Goal: Information Seeking & Learning: Check status

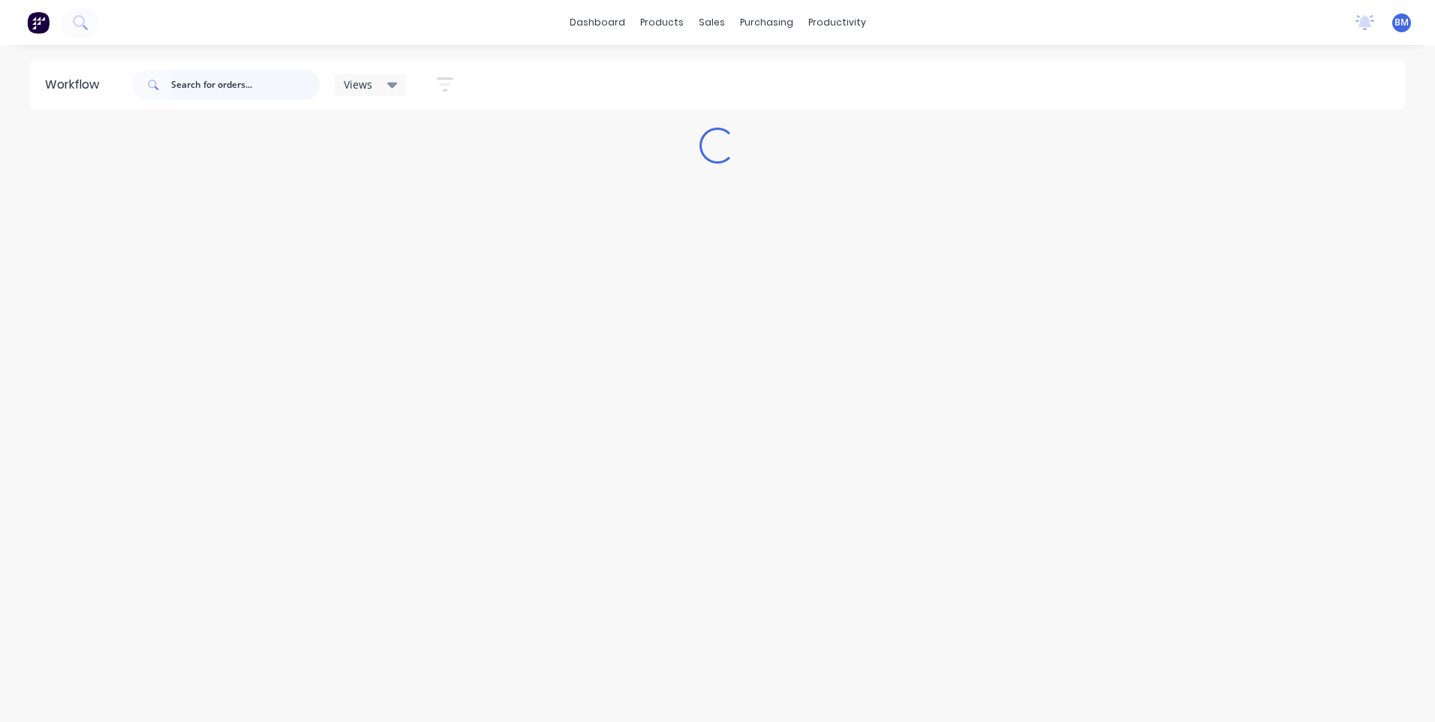
click at [224, 95] on input "text" at bounding box center [245, 85] width 149 height 30
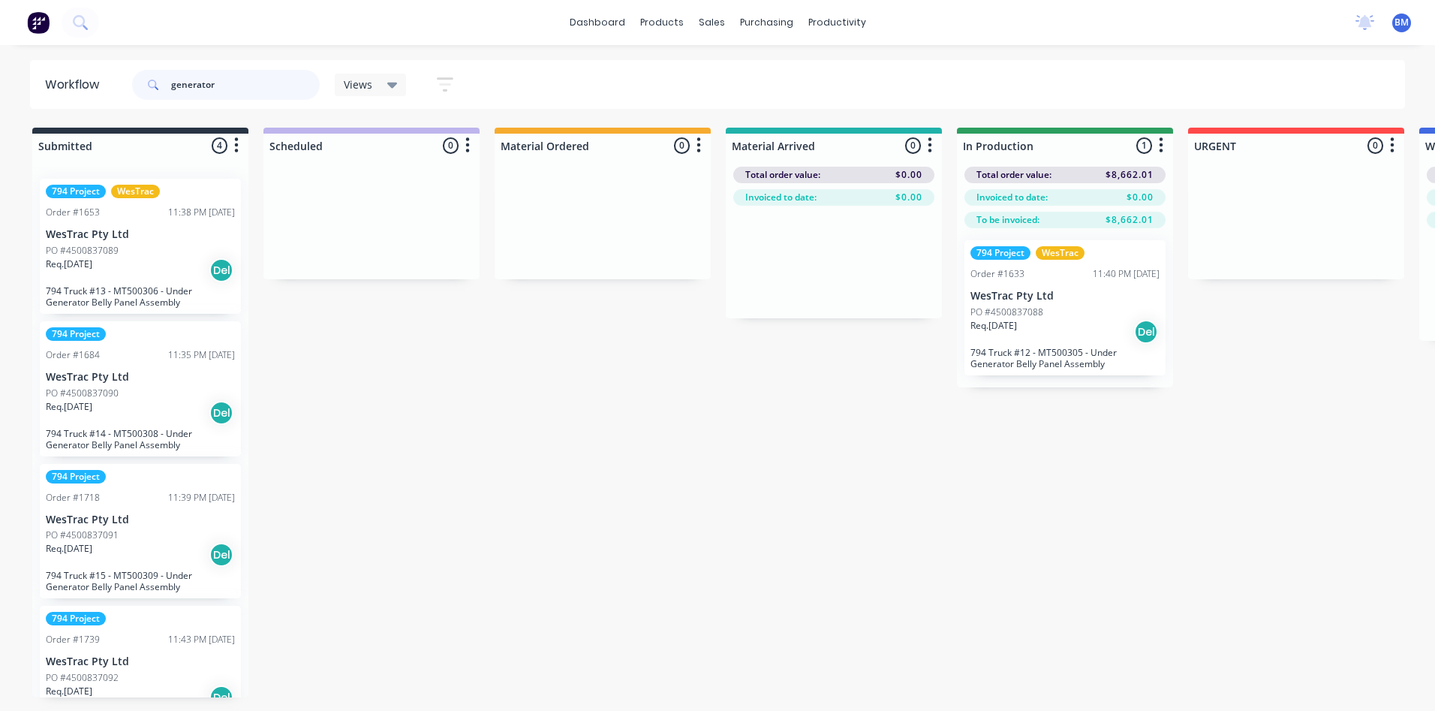
type input "generator"
click at [998, 369] on p "794 Truck #12 - MT500305 - Under Generator Belly Panel Assembly" at bounding box center [1065, 358] width 189 height 23
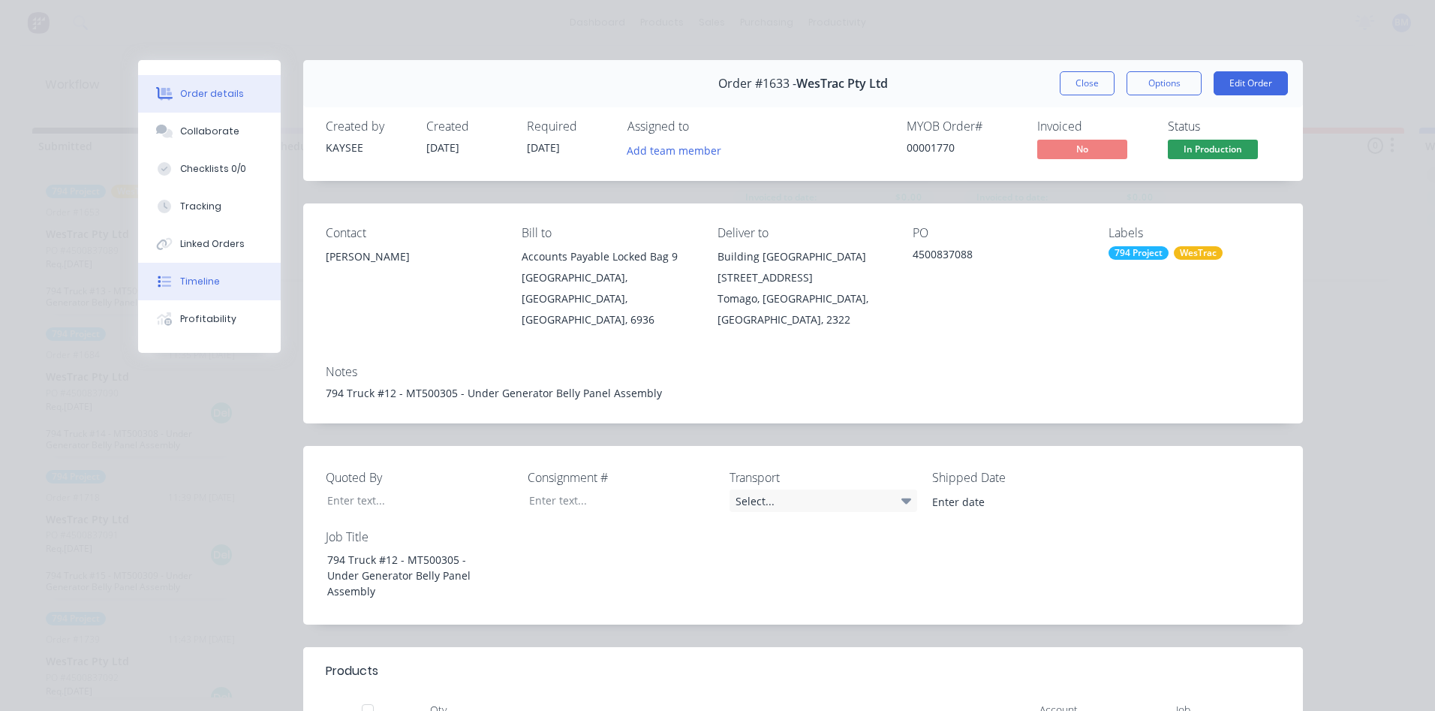
click at [196, 285] on div "Timeline" at bounding box center [200, 282] width 40 height 14
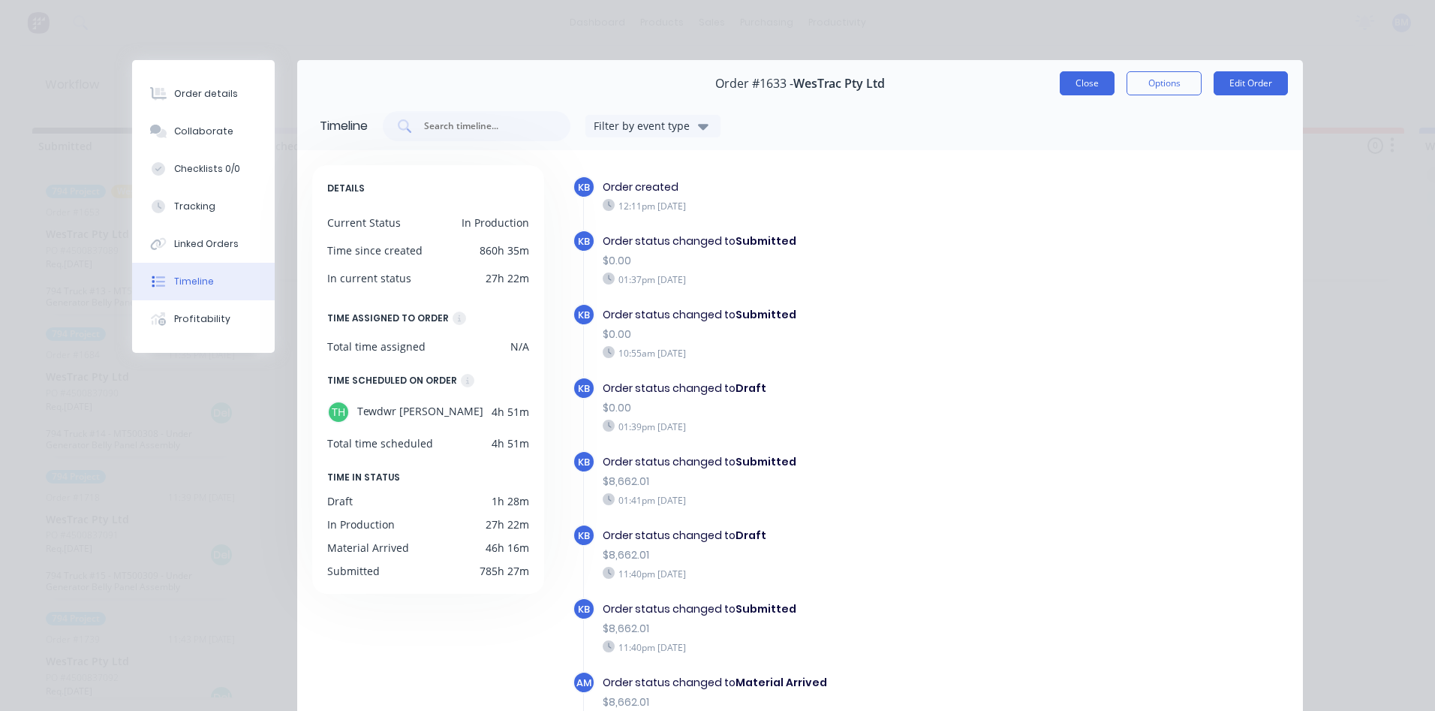
click at [1080, 91] on button "Close" at bounding box center [1087, 83] width 55 height 24
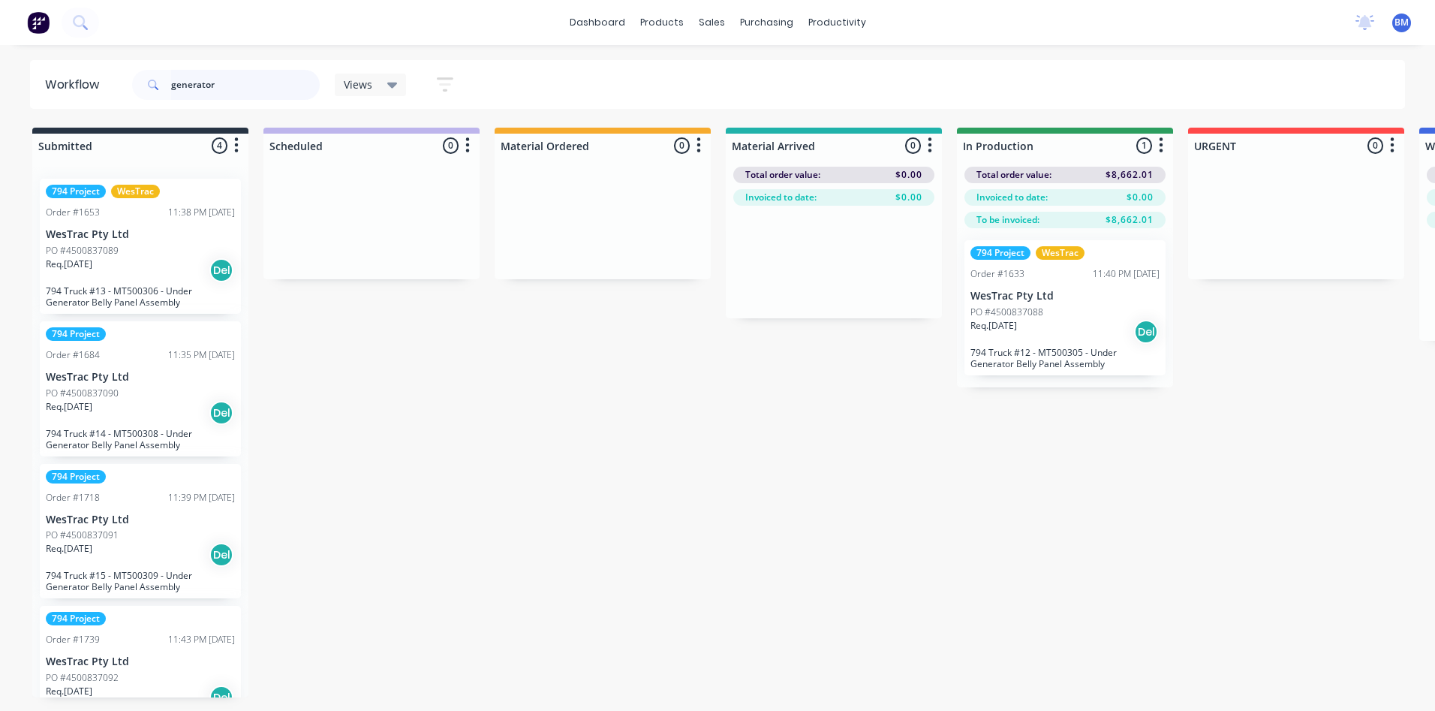
click at [222, 75] on input "generator" at bounding box center [245, 85] width 149 height 30
click at [993, 319] on p "Req. [DATE]" at bounding box center [994, 326] width 47 height 14
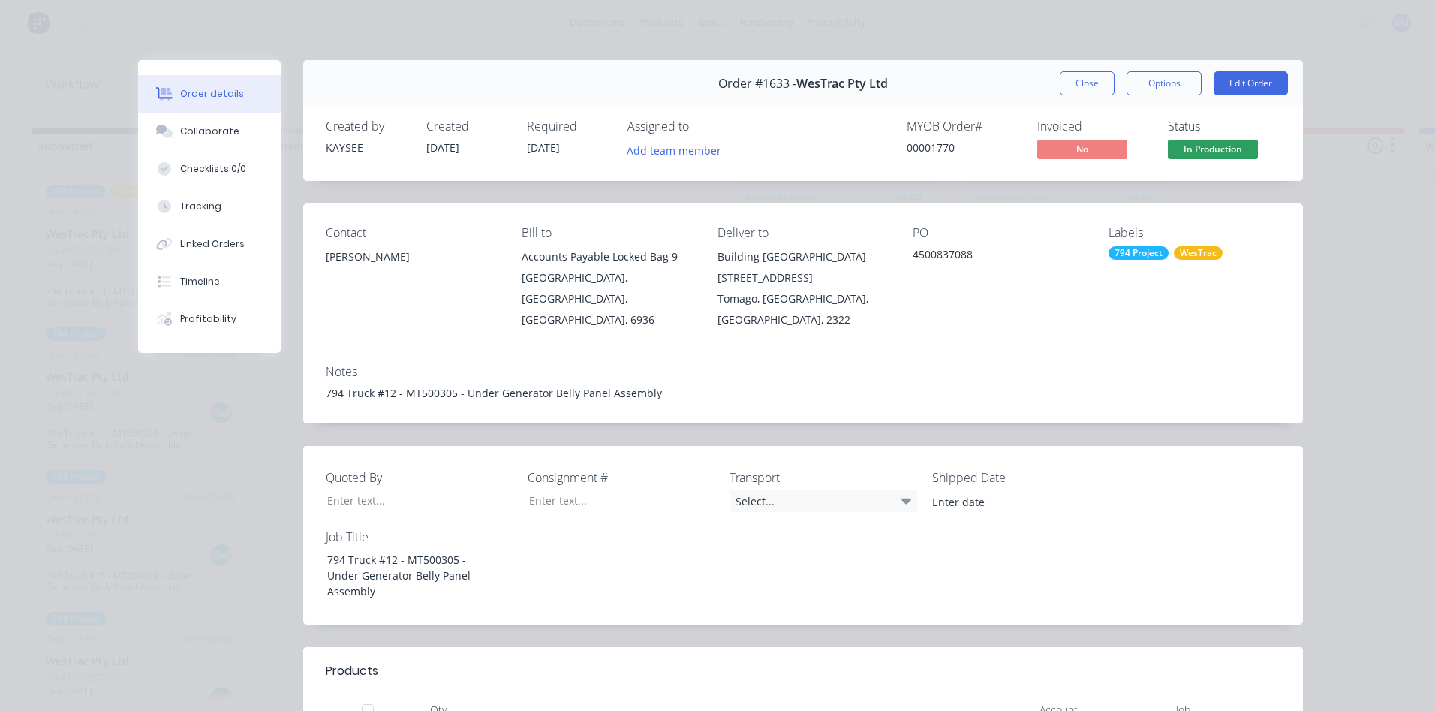
drag, startPoint x: 1074, startPoint y: 87, endPoint x: 1107, endPoint y: 192, distance: 110.4
click at [1075, 86] on button "Close" at bounding box center [1087, 83] width 55 height 24
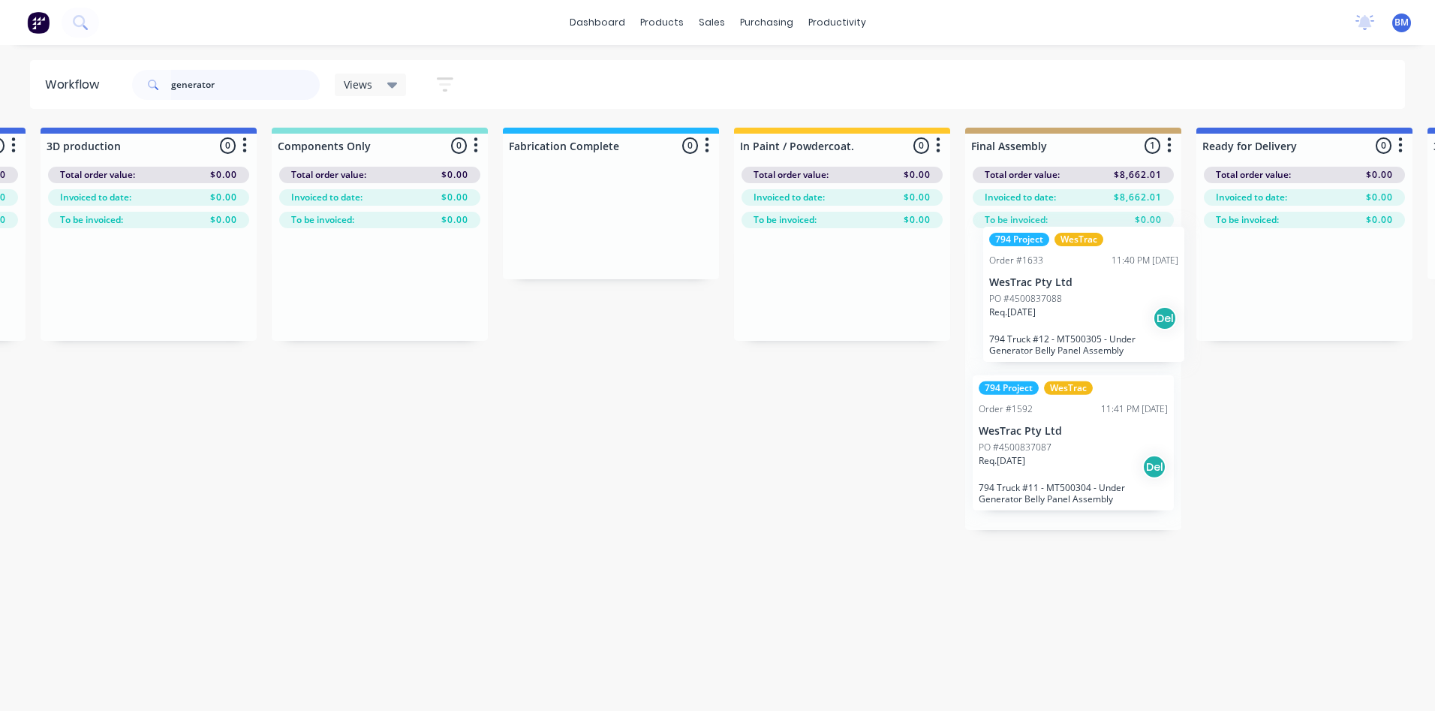
drag, startPoint x: 1164, startPoint y: 329, endPoint x: 1073, endPoint y: 315, distance: 92.6
click at [1073, 315] on div "Submitted 4 Sort By Created date Required date Order number Customer name Most …" at bounding box center [827, 413] width 4899 height 570
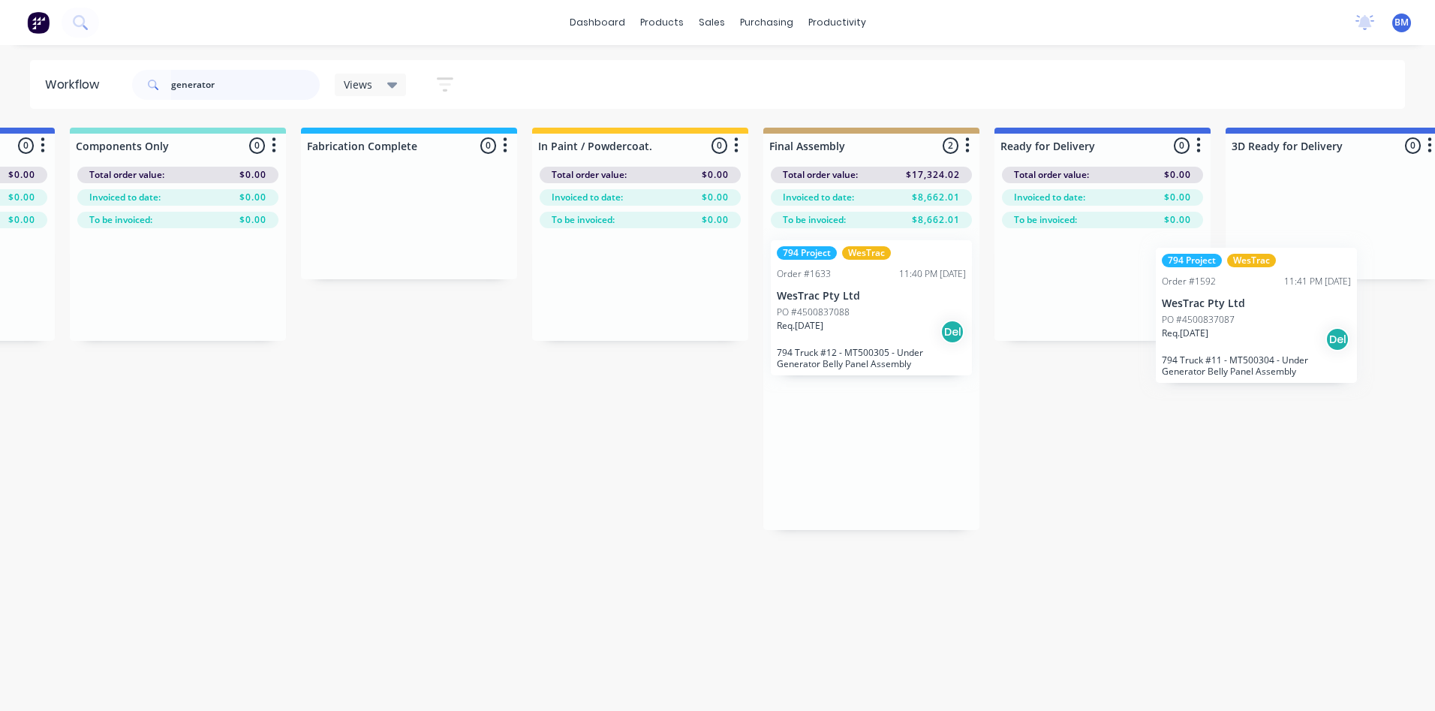
scroll to position [0, 1837]
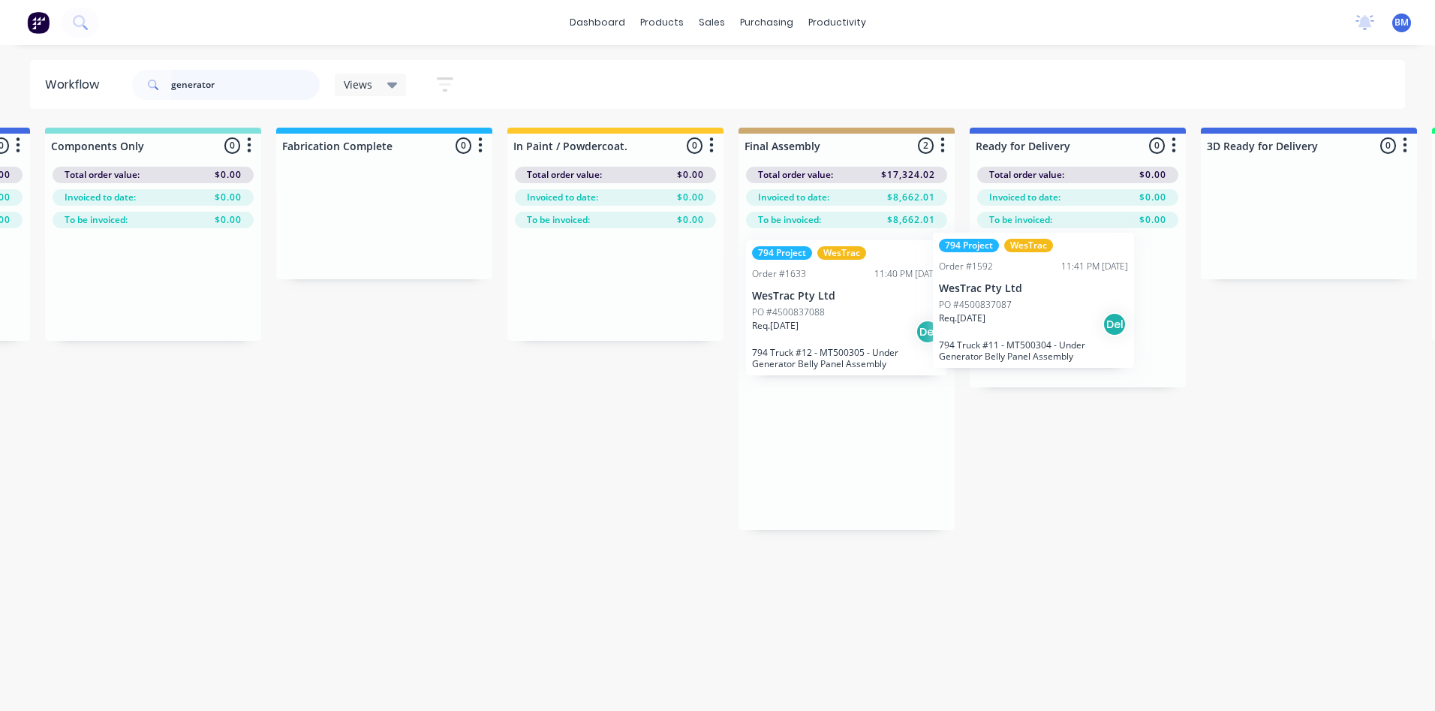
drag, startPoint x: 1069, startPoint y: 410, endPoint x: 1036, endPoint y: 261, distance: 152.3
click at [1036, 261] on div "Submitted 4 Sort By Created date Required date Order number Customer name Most …" at bounding box center [601, 413] width 4899 height 570
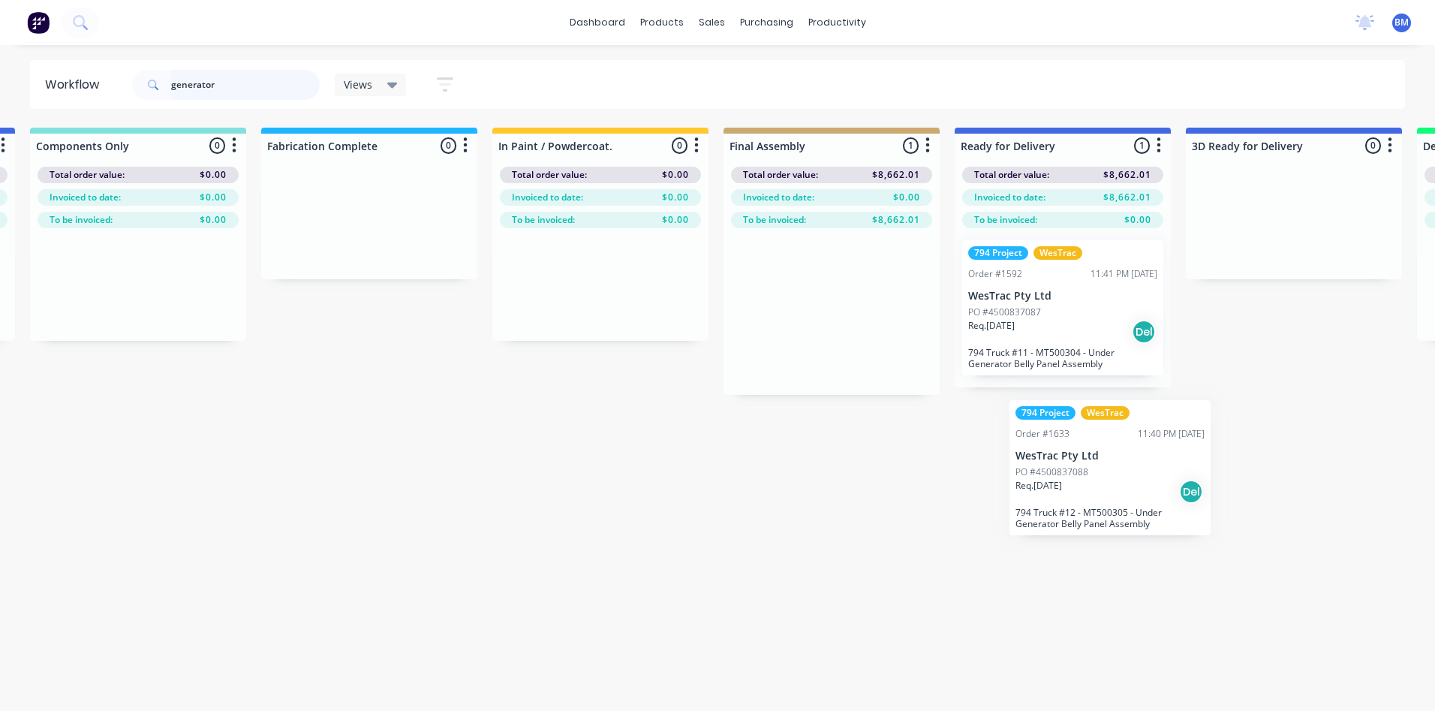
scroll to position [0, 1854]
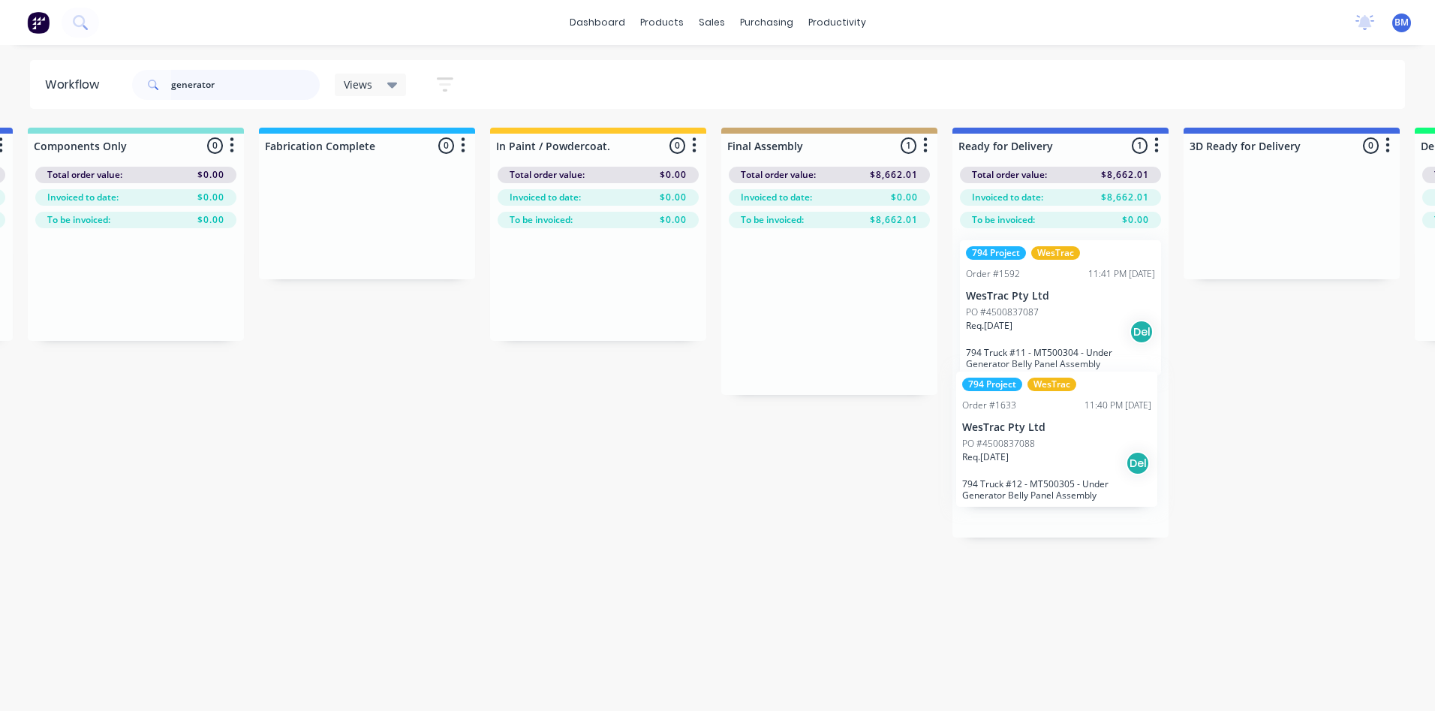
drag, startPoint x: 888, startPoint y: 297, endPoint x: 1085, endPoint y: 426, distance: 235.7
click at [1086, 420] on div "Submitted 4 Sort By Created date Required date Order number Customer name Most …" at bounding box center [583, 413] width 4899 height 570
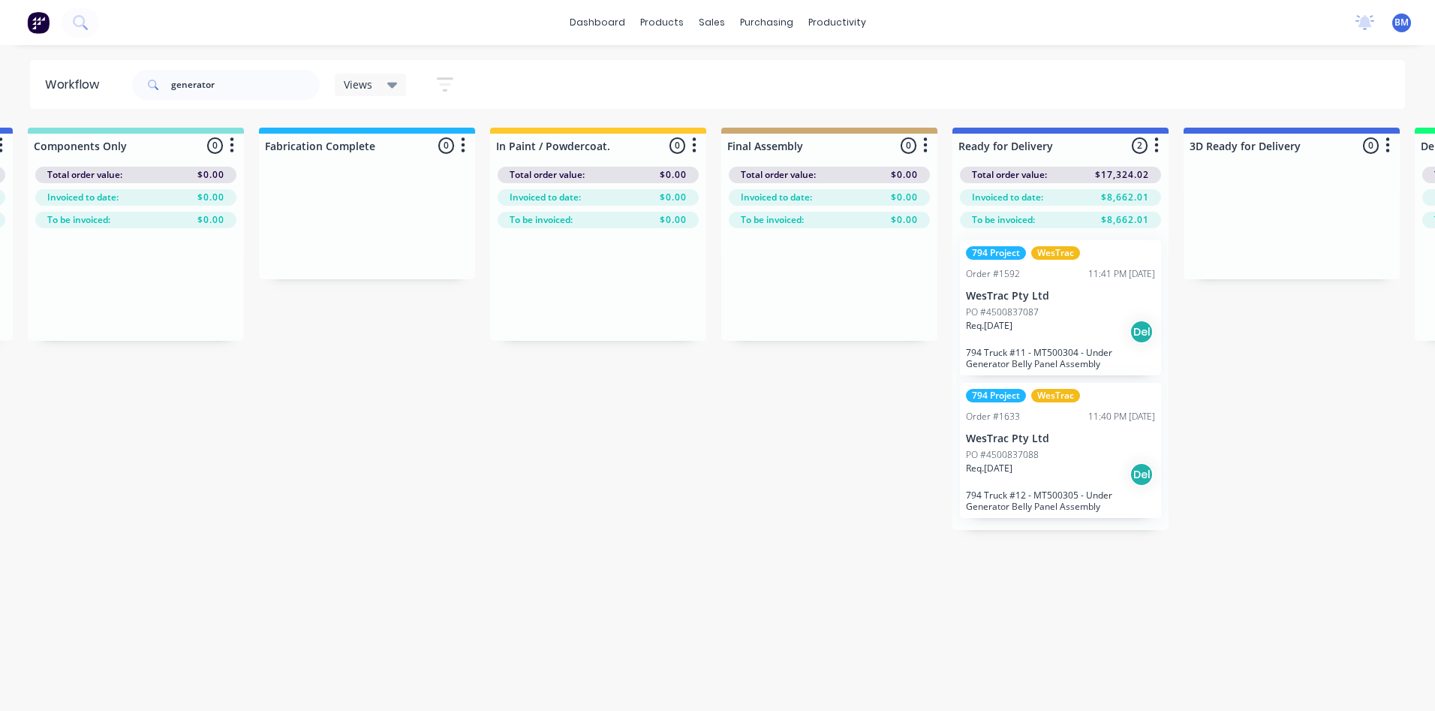
click at [1041, 315] on div "PO #4500837087" at bounding box center [1060, 313] width 189 height 14
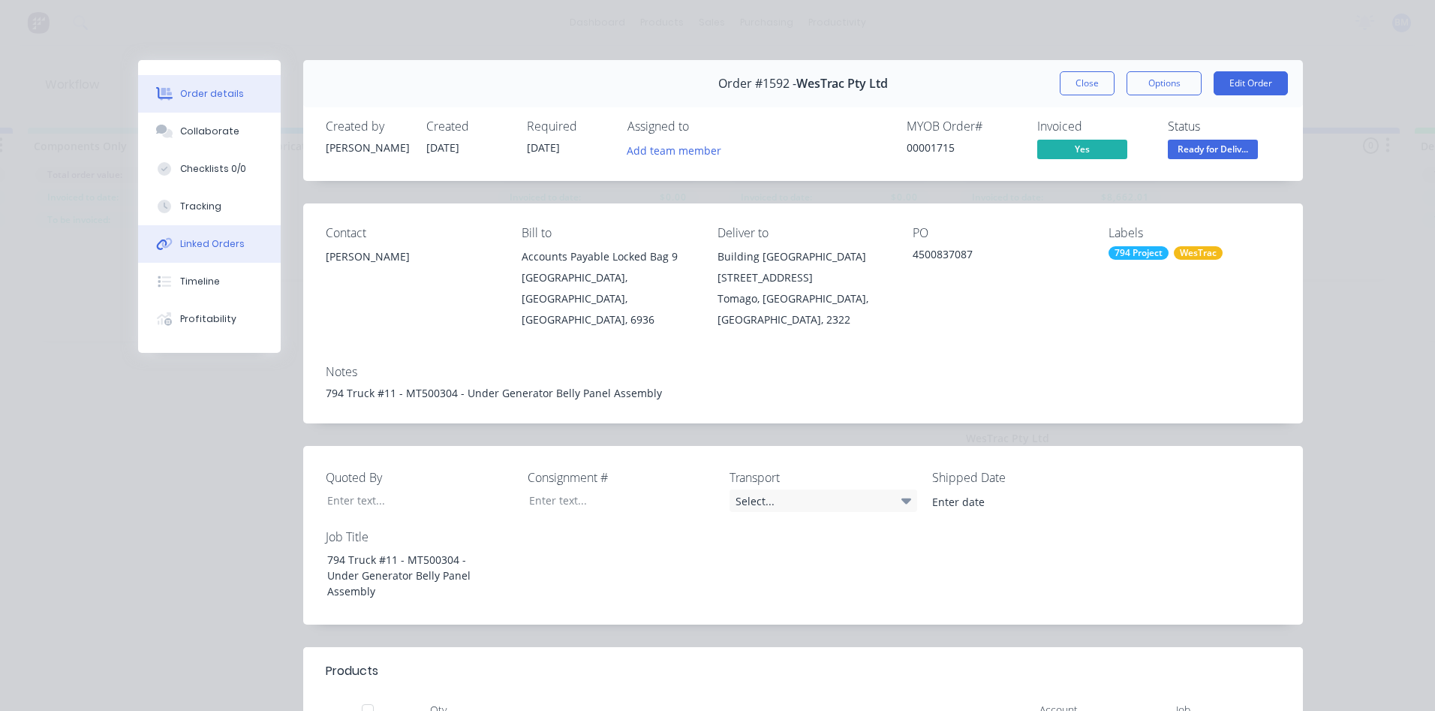
click at [193, 245] on div "Linked Orders" at bounding box center [212, 244] width 65 height 14
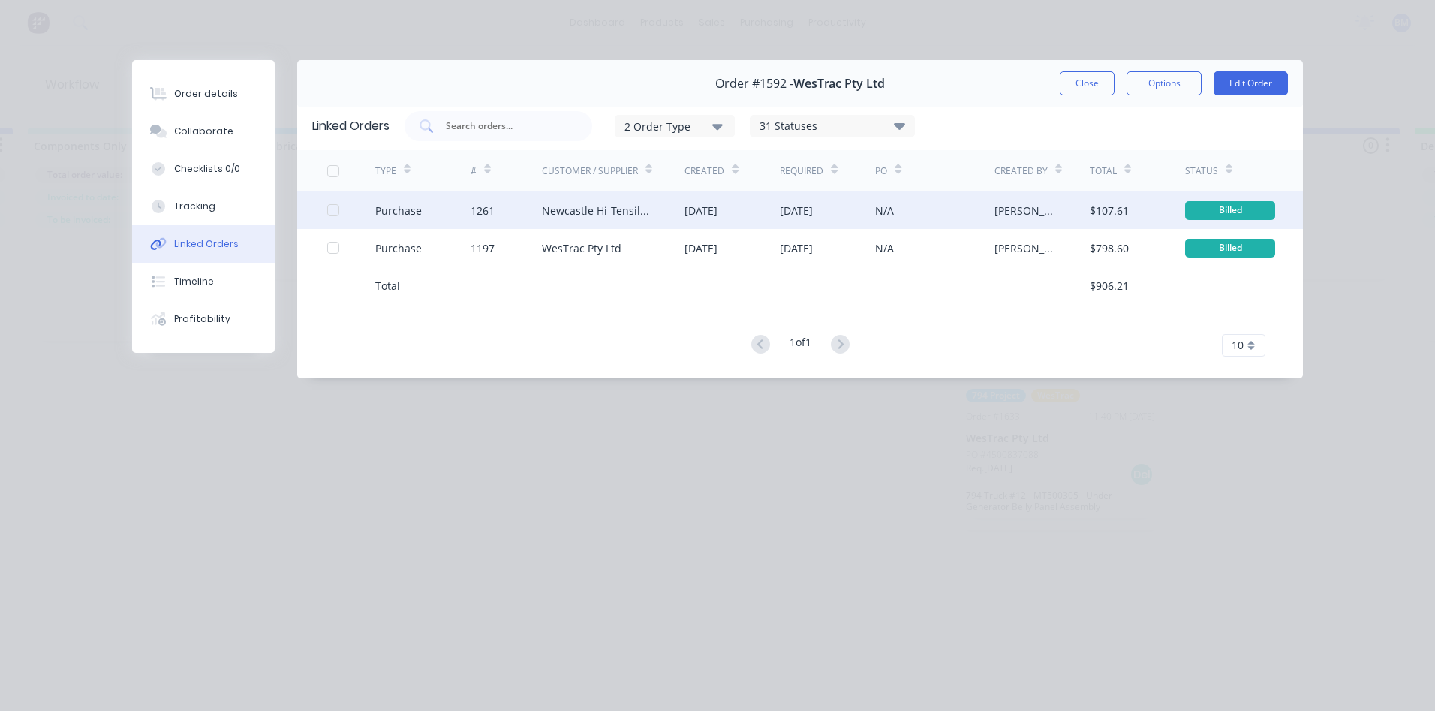
click at [411, 219] on div "Purchase" at bounding box center [422, 210] width 95 height 38
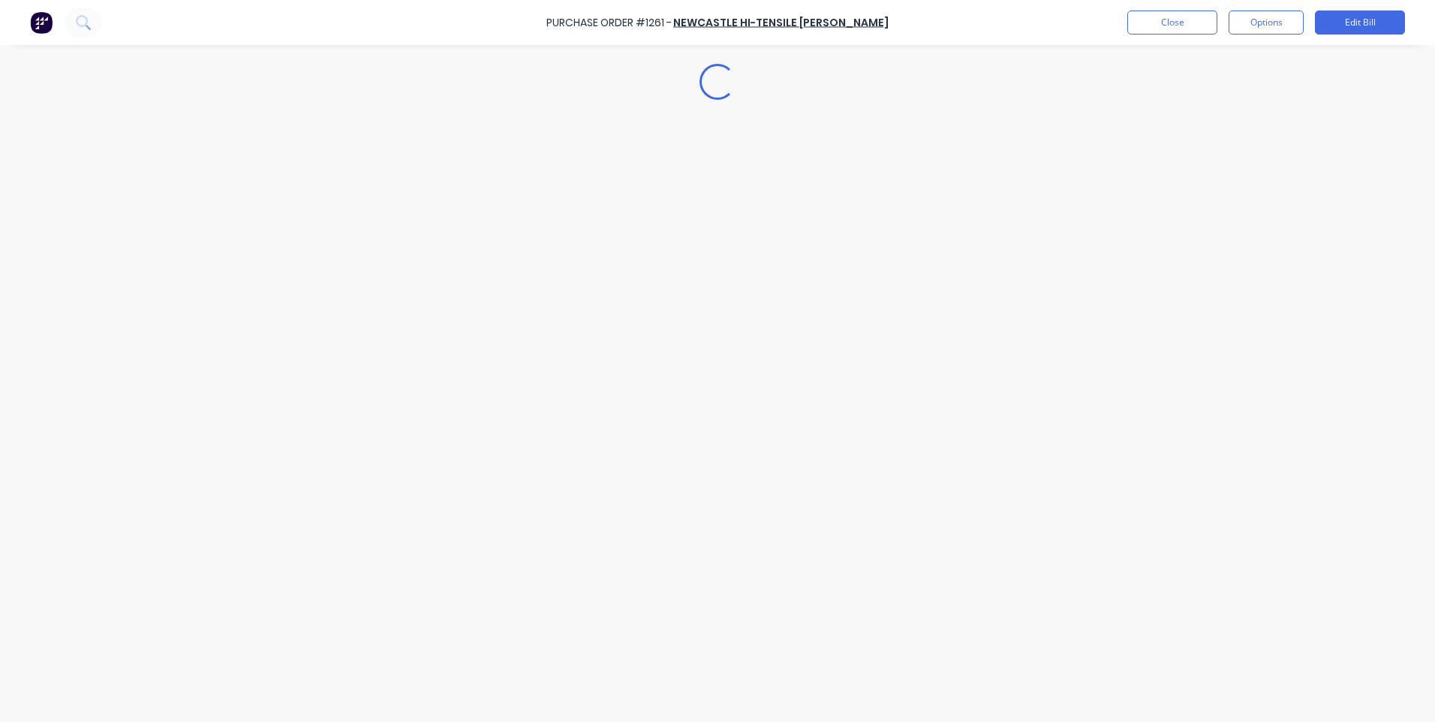
type textarea "x"
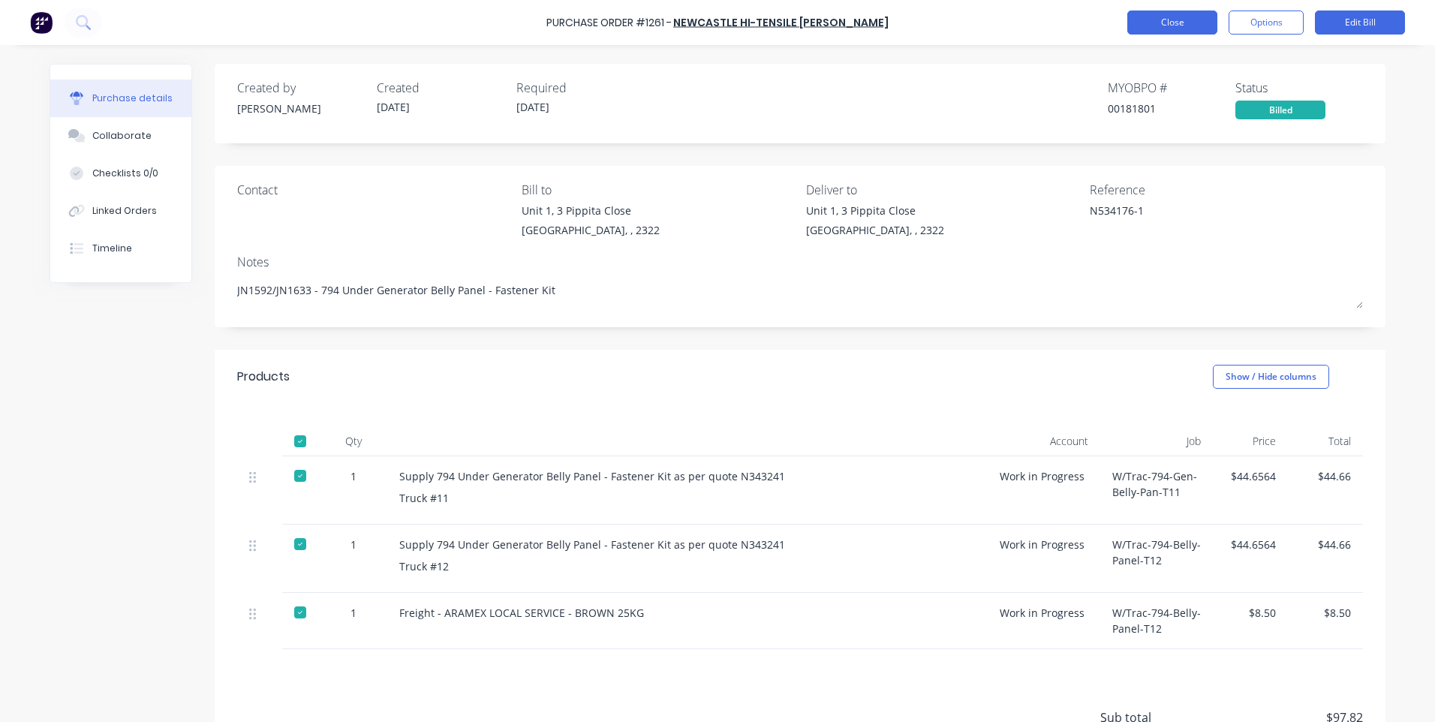
click at [1173, 19] on button "Close" at bounding box center [1173, 23] width 90 height 24
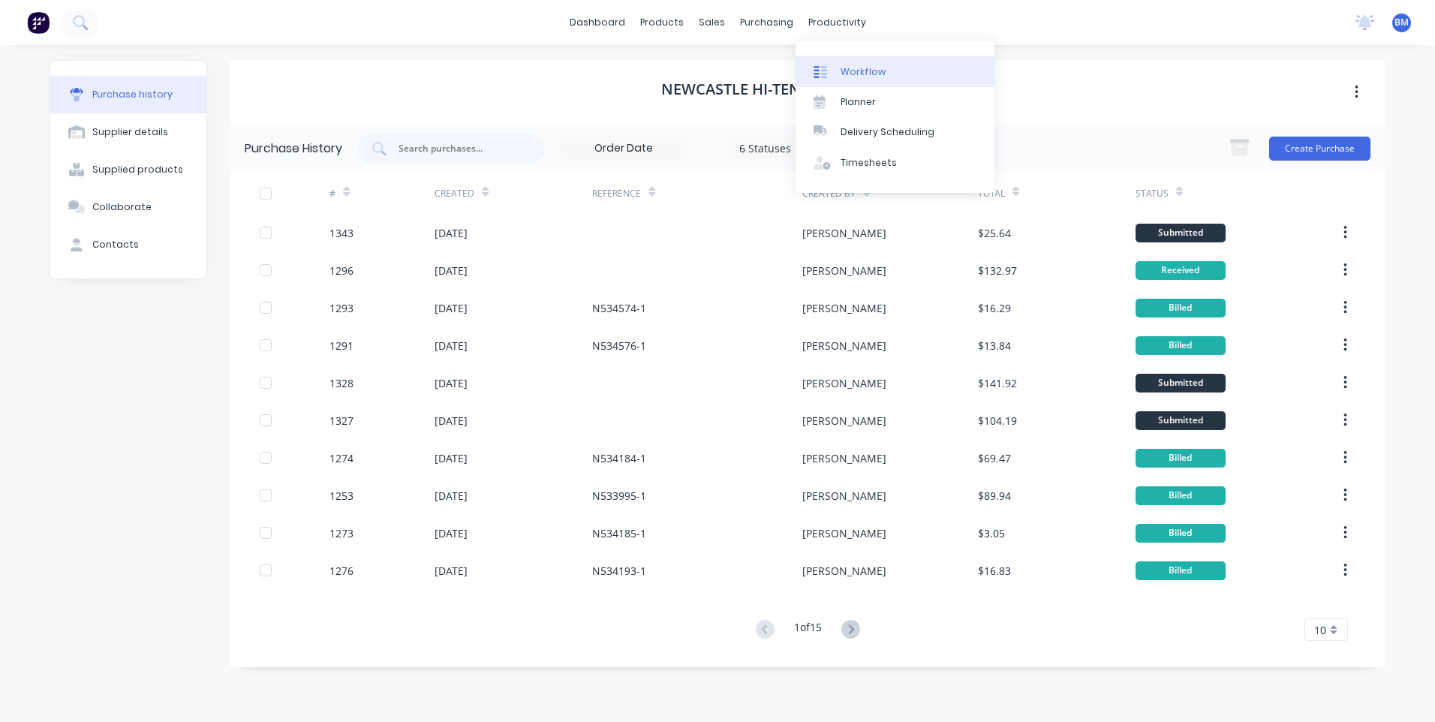
click at [839, 71] on link "Workflow" at bounding box center [895, 71] width 199 height 30
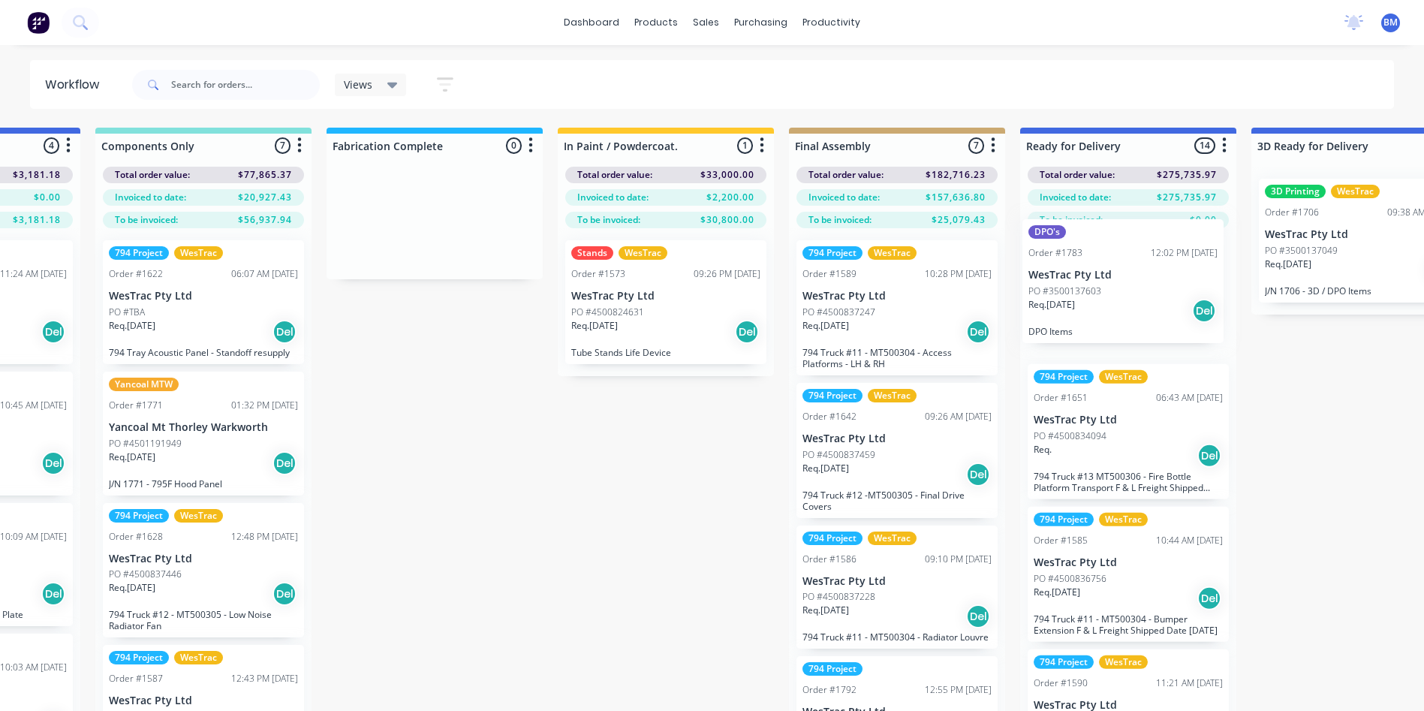
scroll to position [0, 1799]
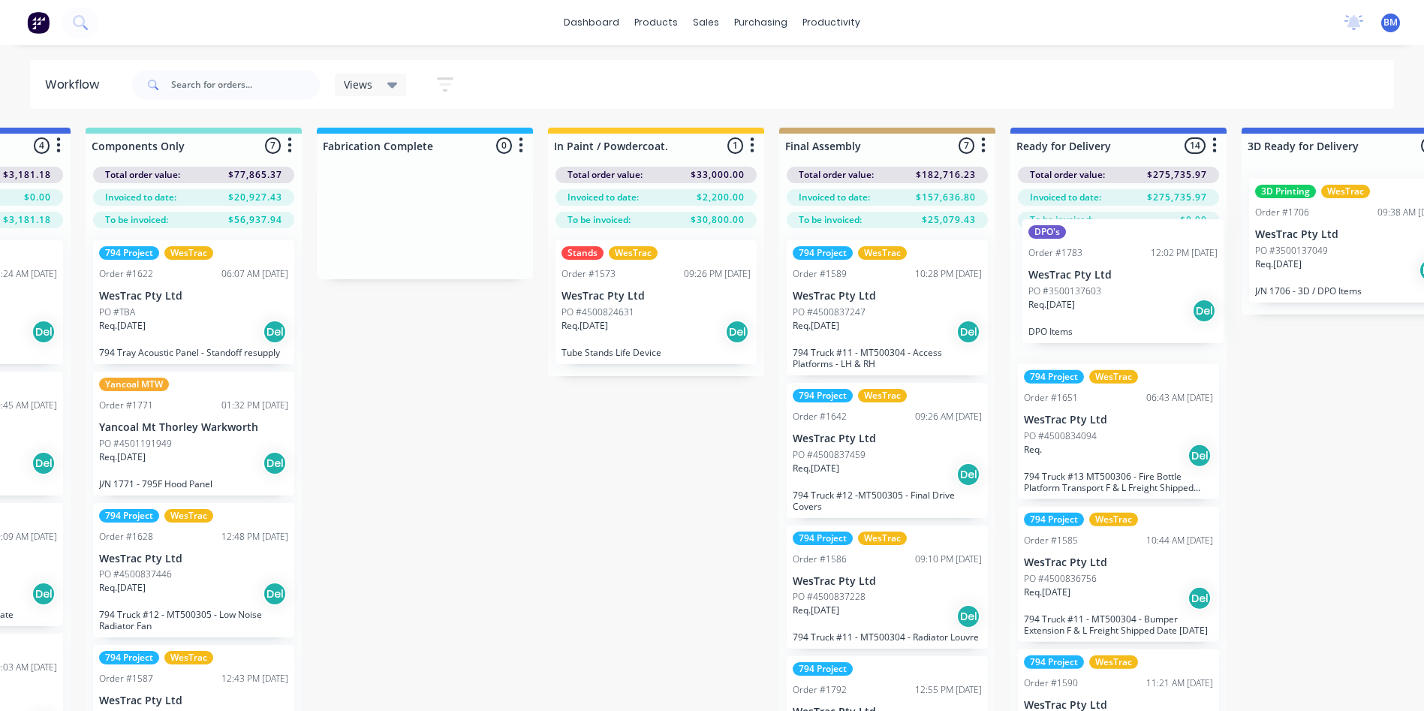
drag, startPoint x: 550, startPoint y: 390, endPoint x: 1083, endPoint y: 309, distance: 538.4
click at [1083, 309] on div "Submitted 122 Sort By Created date Required date Order number Customer name Mos…" at bounding box center [641, 443] width 4899 height 631
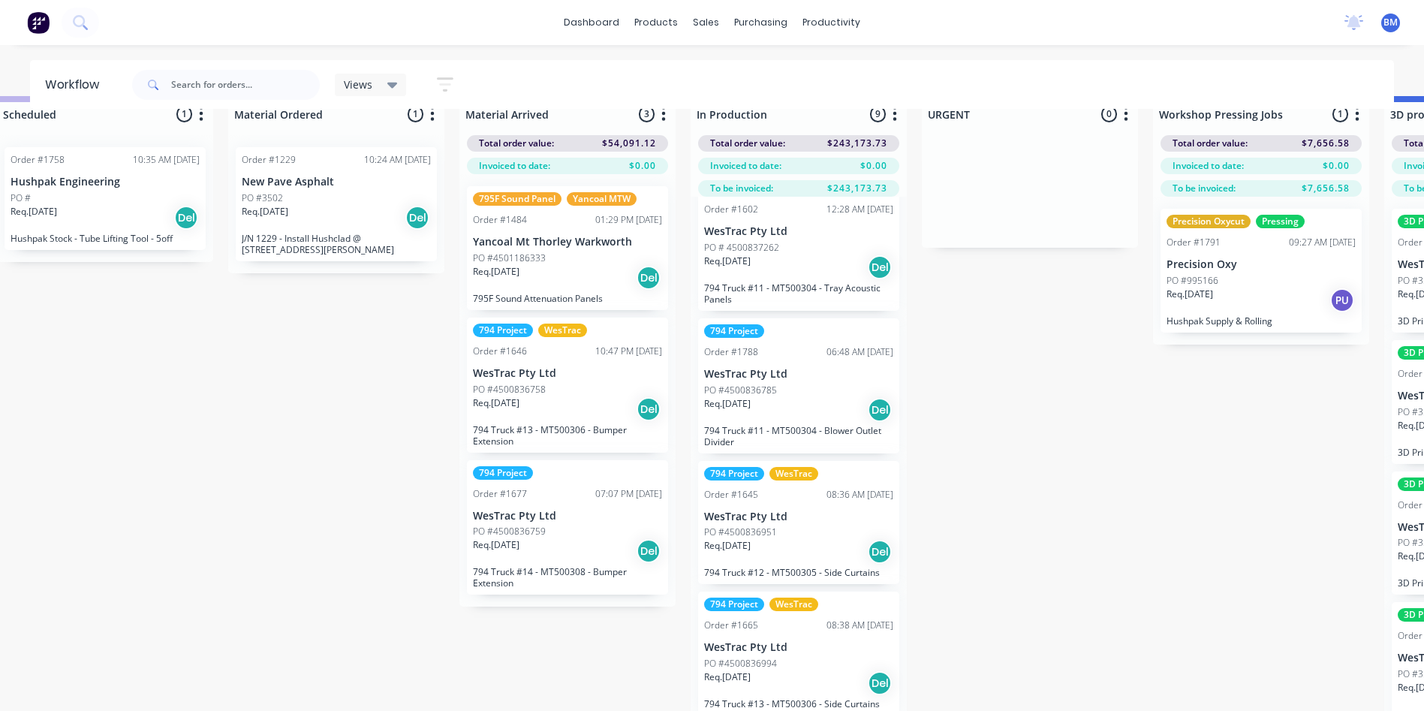
scroll to position [59, 267]
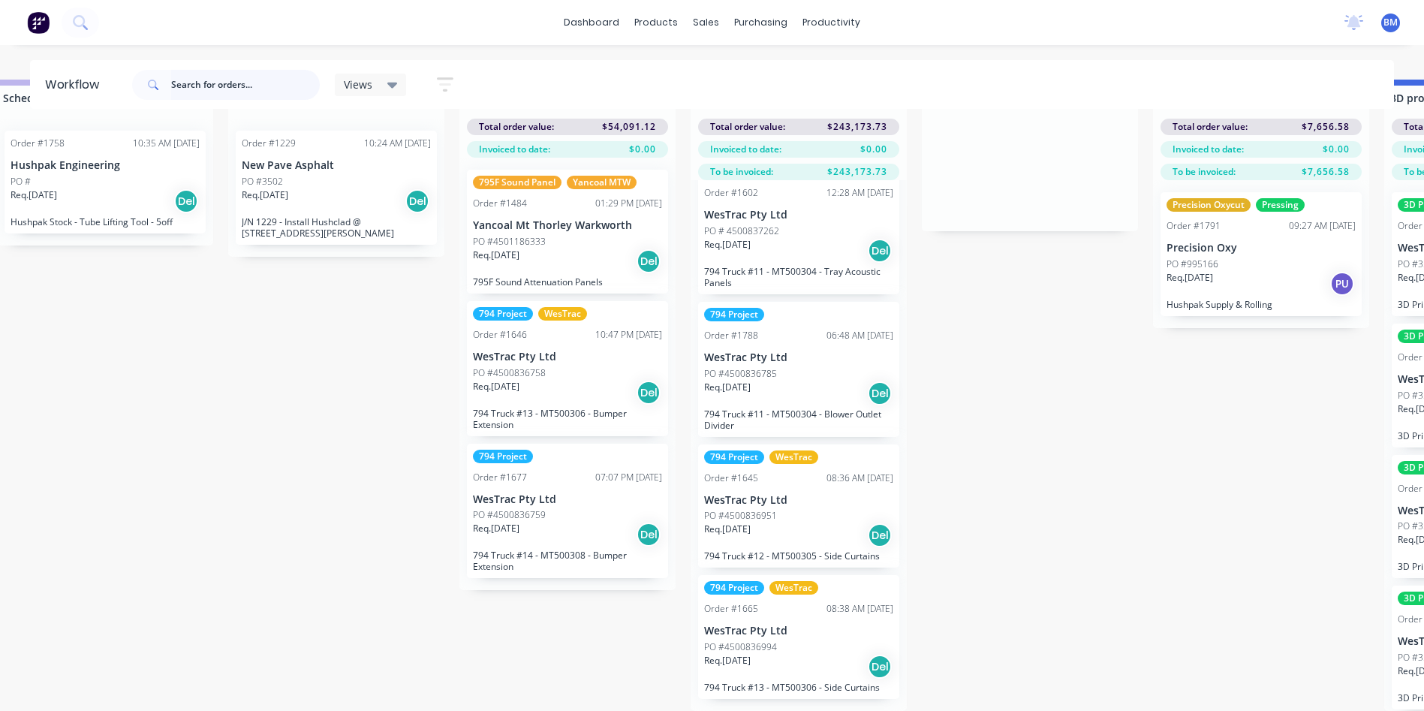
click at [189, 77] on input "text" at bounding box center [245, 85] width 149 height 30
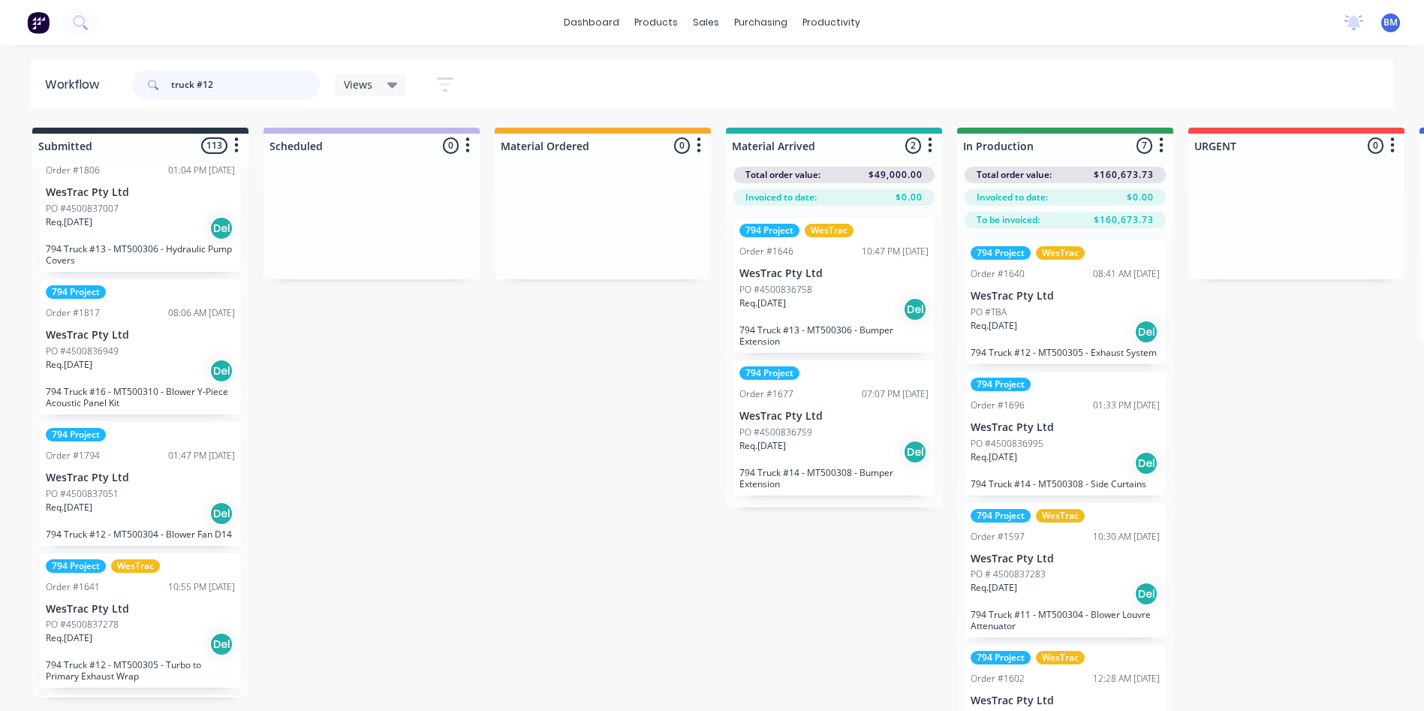
scroll to position [1877, 0]
click at [238, 143] on icon "button" at bounding box center [236, 145] width 5 height 19
click at [206, 179] on button "Sort By" at bounding box center [170, 178] width 150 height 25
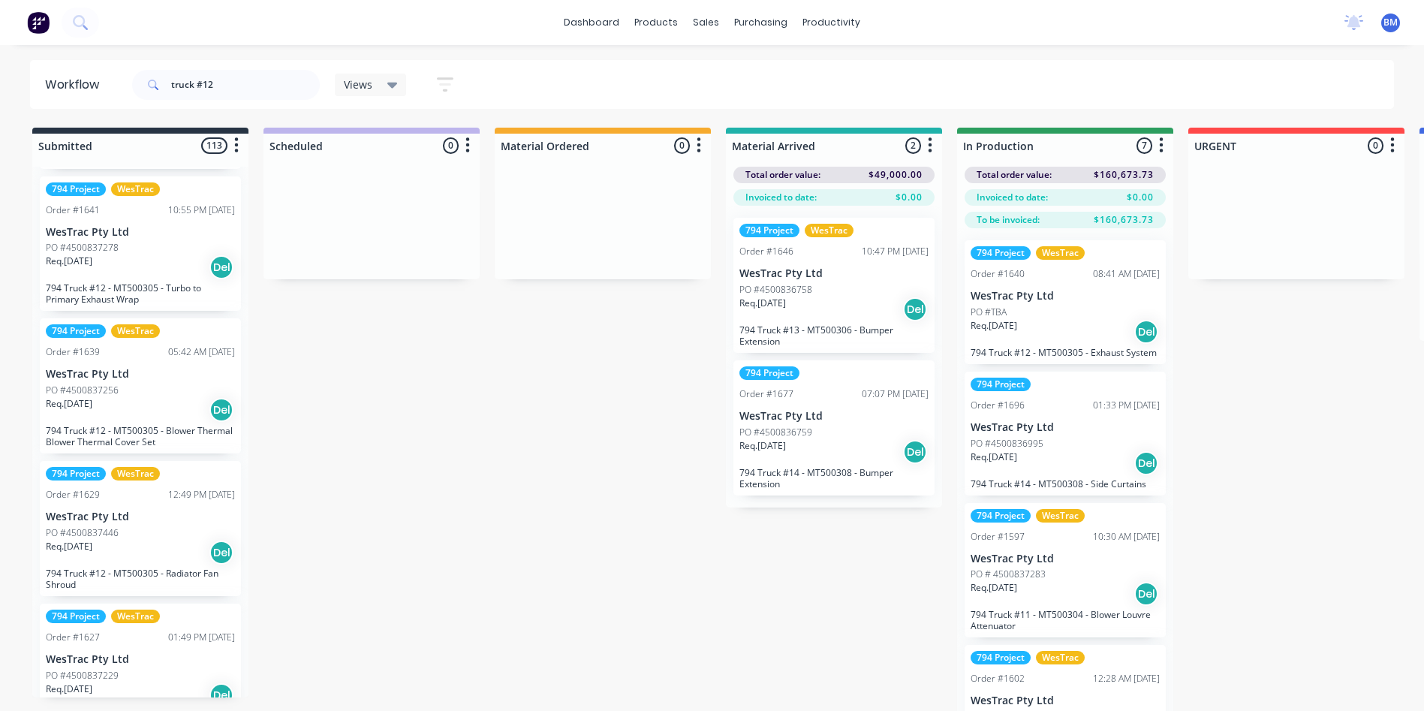
click at [152, 86] on icon at bounding box center [153, 85] width 11 height 11
click at [244, 95] on input "truck #12" at bounding box center [245, 85] width 149 height 30
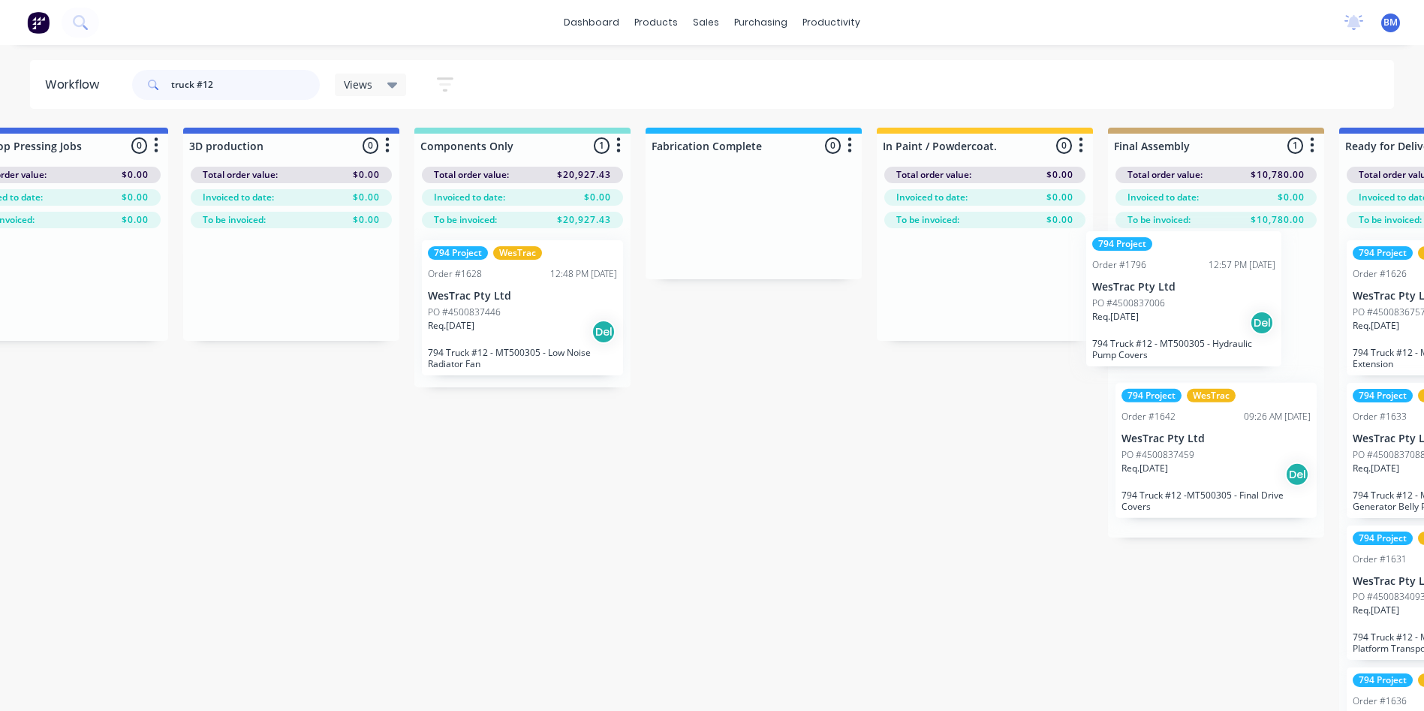
scroll to position [0, 1494]
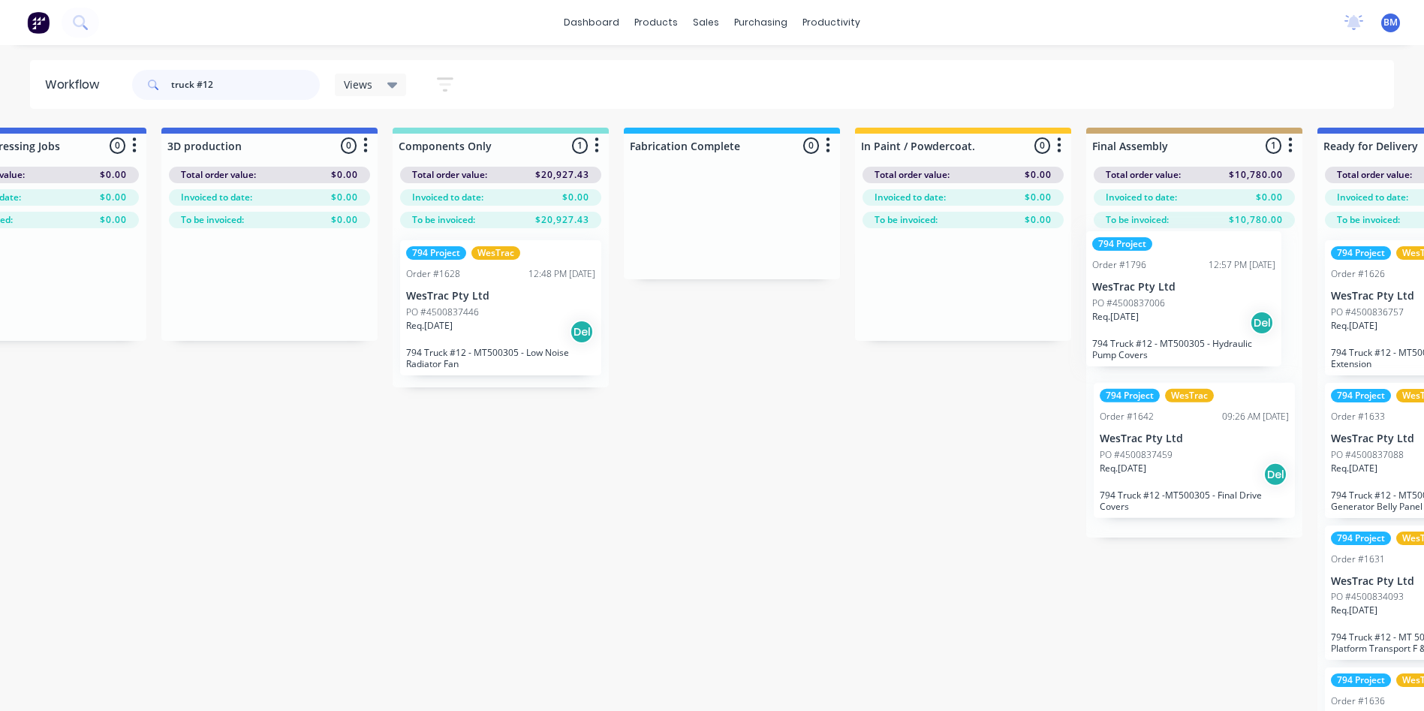
drag, startPoint x: 99, startPoint y: 481, endPoint x: 1154, endPoint y: 339, distance: 1064.3
click at [1154, 339] on div "Submitted 15 Sort By Created date Required date Order number Customer name Most…" at bounding box center [948, 443] width 4899 height 631
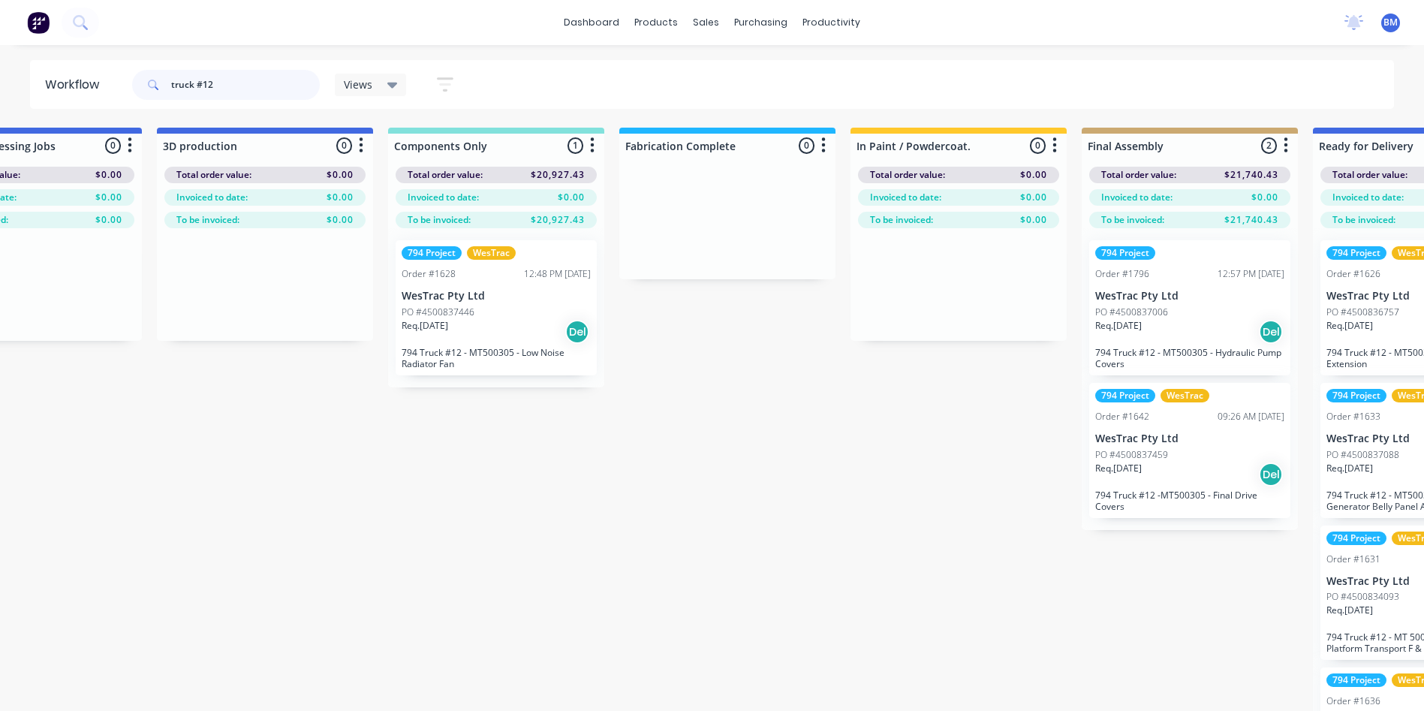
drag, startPoint x: 250, startPoint y: 88, endPoint x: 71, endPoint y: 113, distance: 181.1
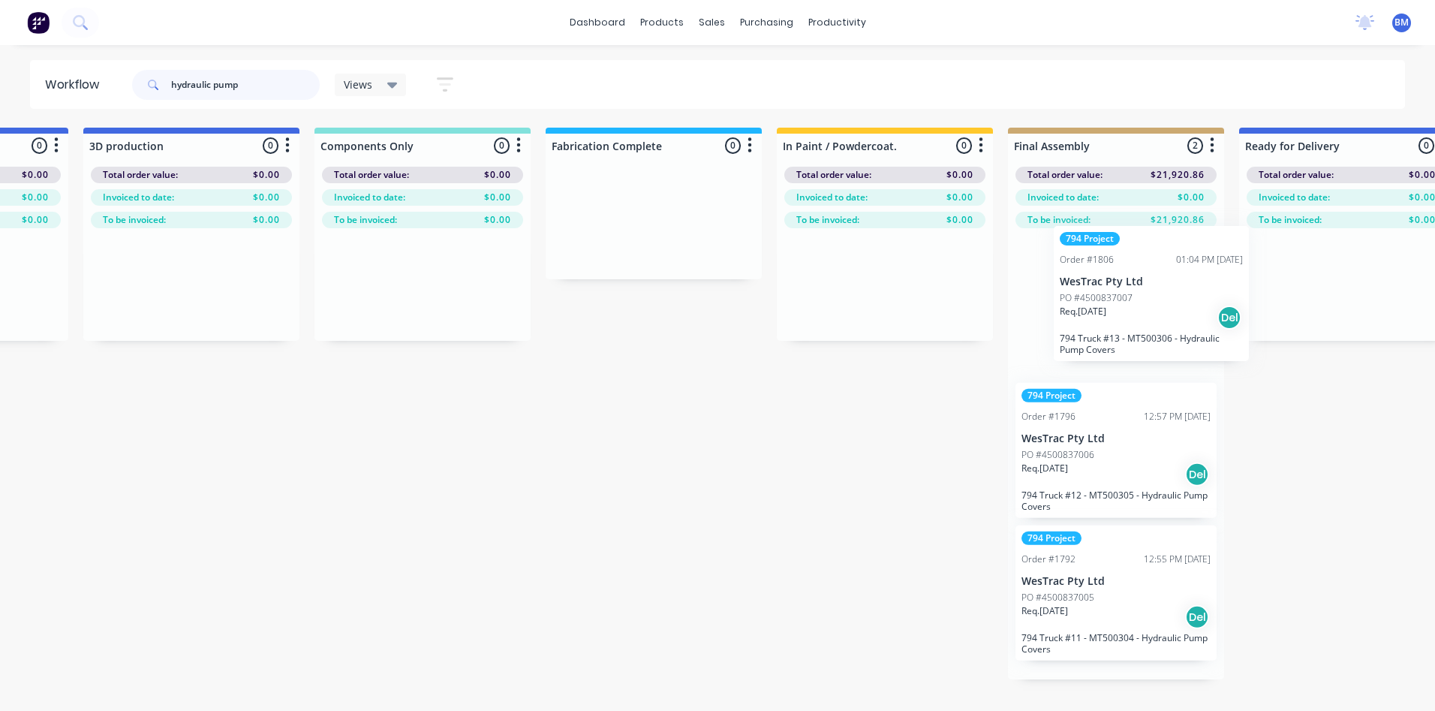
scroll to position [0, 1577]
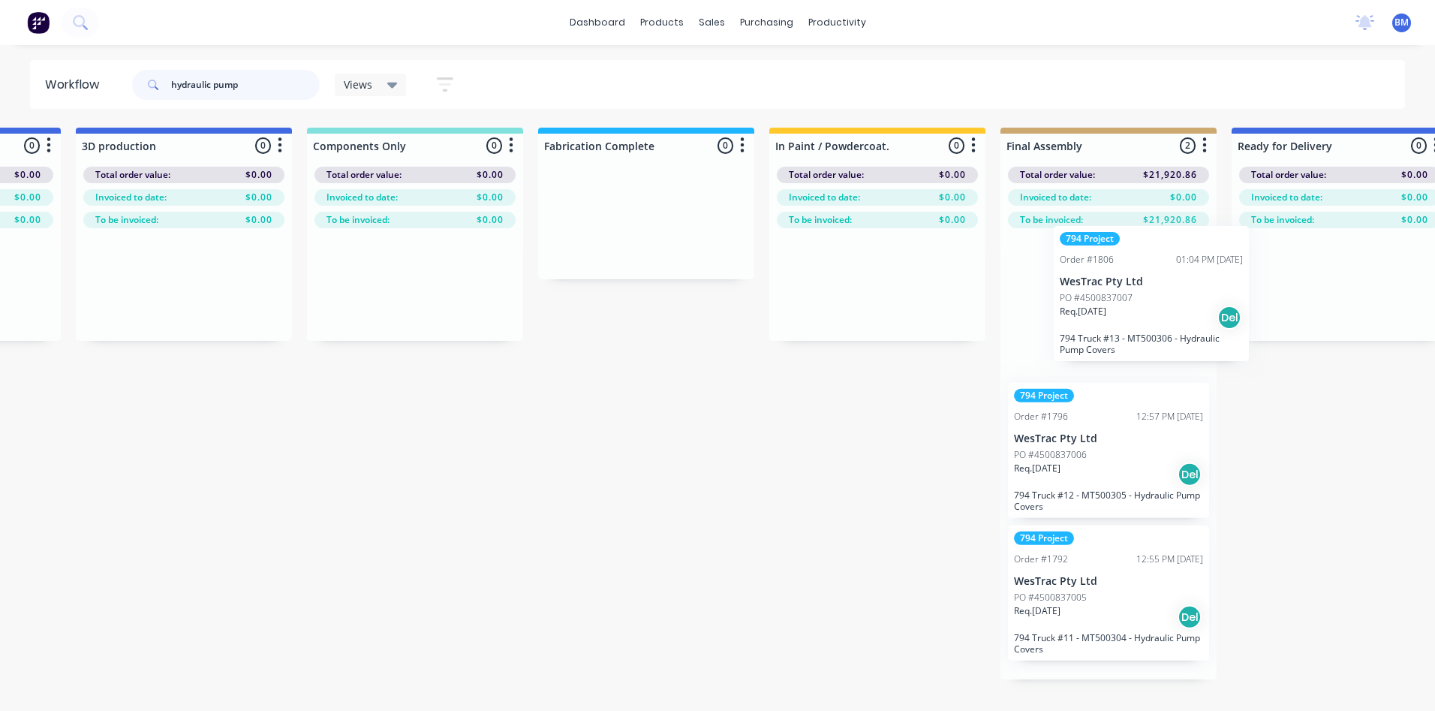
drag, startPoint x: 141, startPoint y: 292, endPoint x: 1105, endPoint y: 349, distance: 965.6
click at [1153, 341] on div "Submitted 4 Sort By Created date Required date Order number Customer name Most …" at bounding box center [863, 413] width 4899 height 570
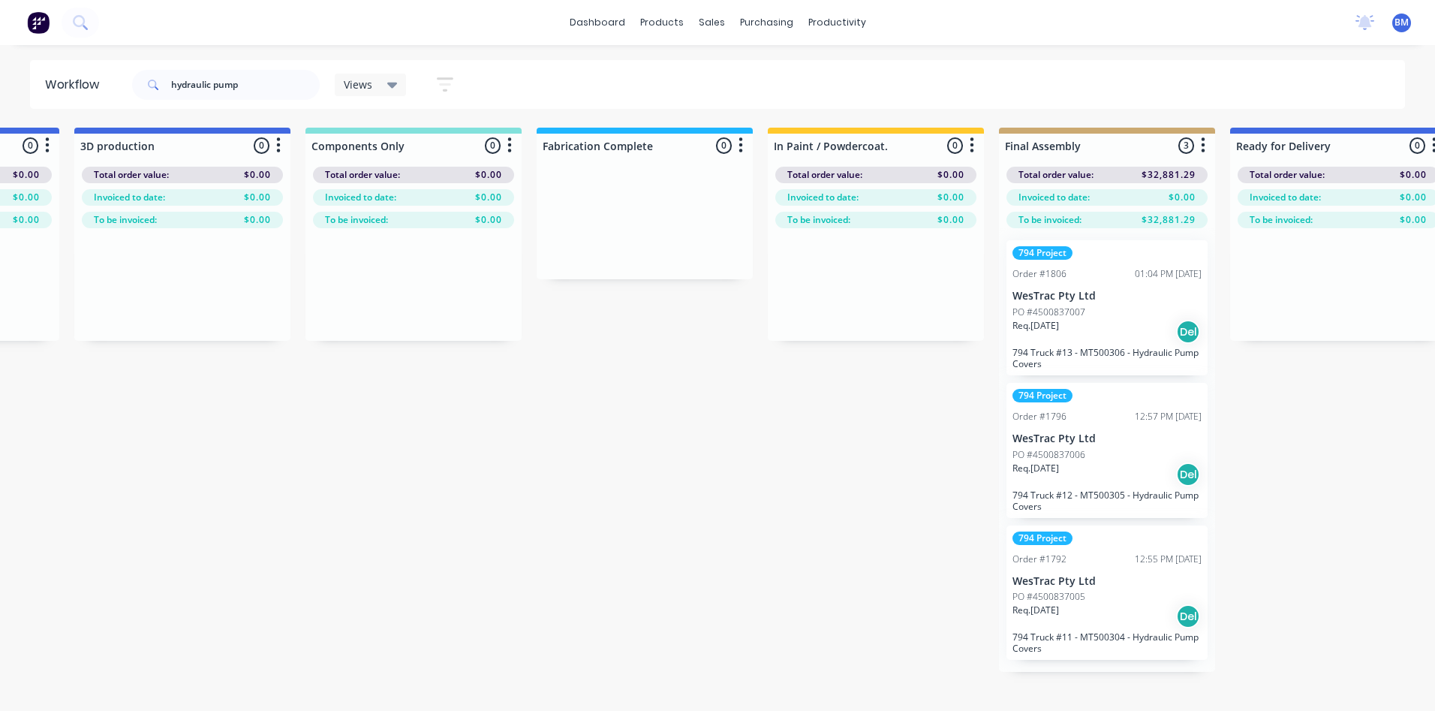
drag, startPoint x: 756, startPoint y: 710, endPoint x: 722, endPoint y: 721, distance: 35.6
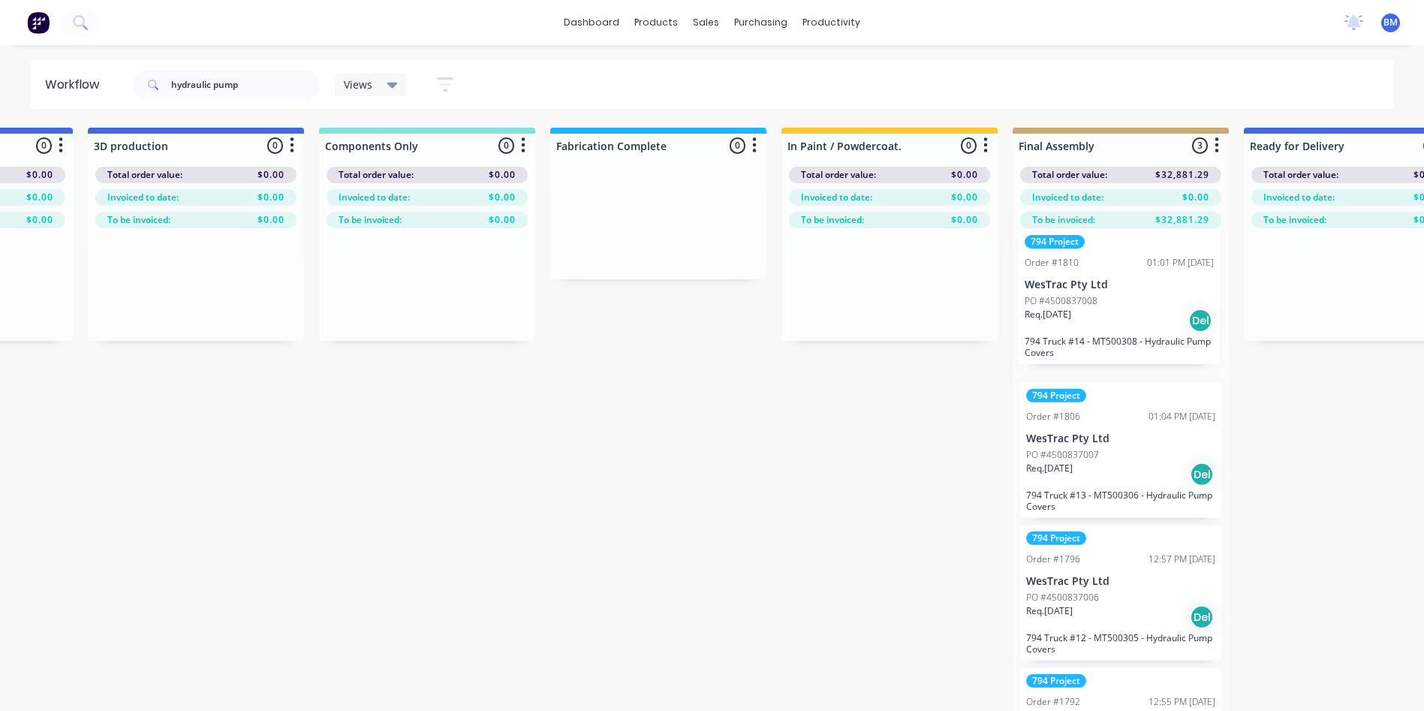
scroll to position [0, 1574]
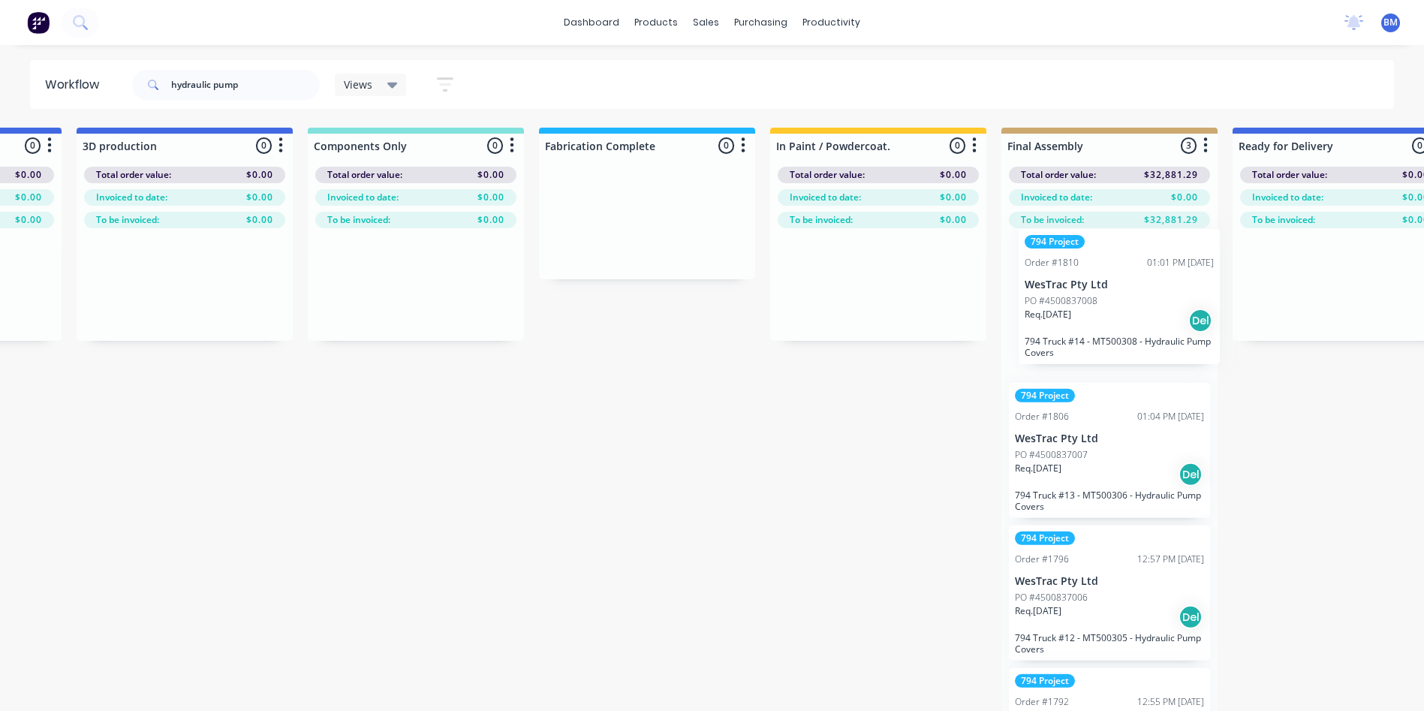
drag, startPoint x: 140, startPoint y: 283, endPoint x: 1118, endPoint y: 332, distance: 979.4
click at [1118, 332] on div "Submitted 3 Sort By Created date Required date Order number Customer name Most …" at bounding box center [863, 443] width 4899 height 631
drag, startPoint x: 239, startPoint y: 88, endPoint x: 144, endPoint y: 88, distance: 94.6
click at [144, 88] on div "hydraulic pump" at bounding box center [226, 85] width 188 height 30
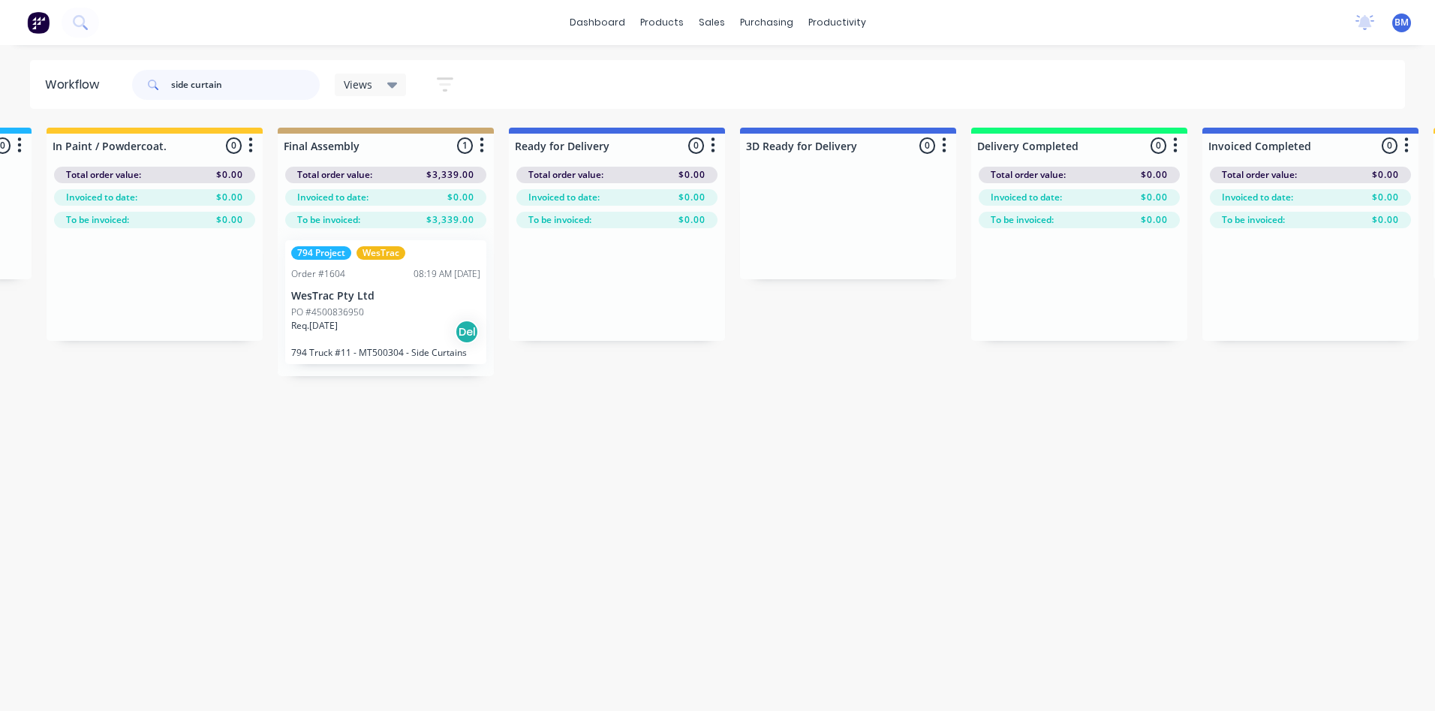
scroll to position [0, 2269]
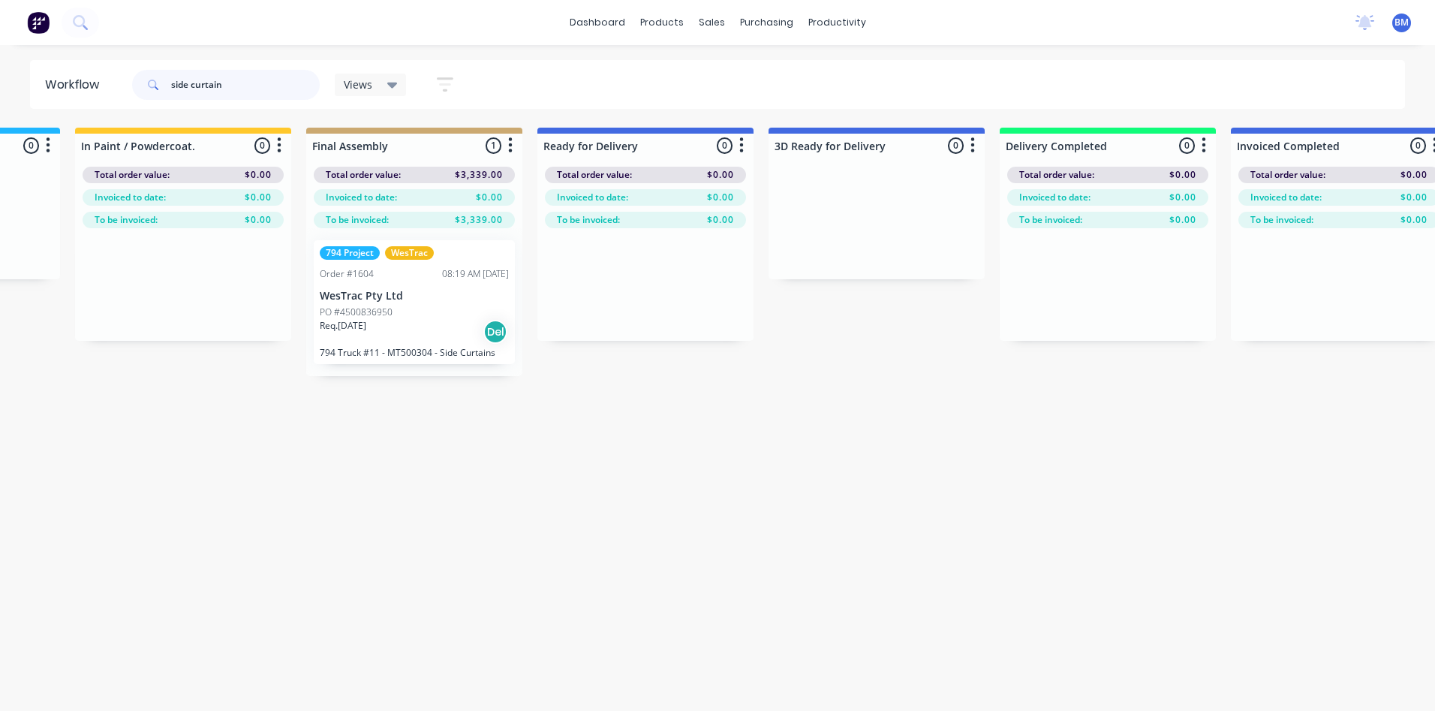
type input "side curtain"
click at [440, 301] on p "WesTrac Pty Ltd" at bounding box center [414, 296] width 189 height 13
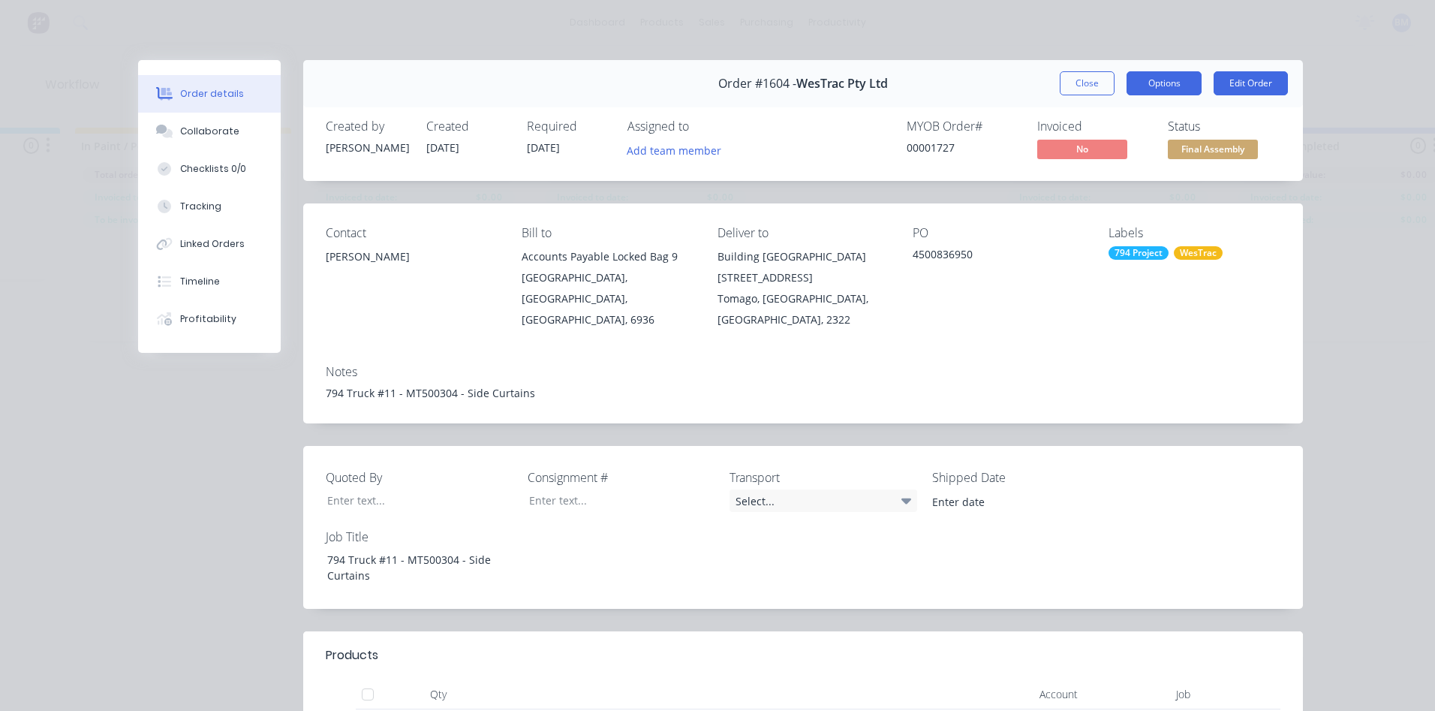
click at [1150, 77] on button "Options" at bounding box center [1164, 83] width 75 height 24
click at [795, 420] on div "Order #1604 - WesTrac Pty Ltd Close Options Edit Order Created by [PERSON_NAME]…" at bounding box center [720, 645] width 1165 height 1171
click at [531, 385] on div "794 Truck #11 - MT500304 - Side Curtains" at bounding box center [803, 393] width 955 height 16
click at [1236, 77] on button "Edit Order" at bounding box center [1251, 83] width 74 height 24
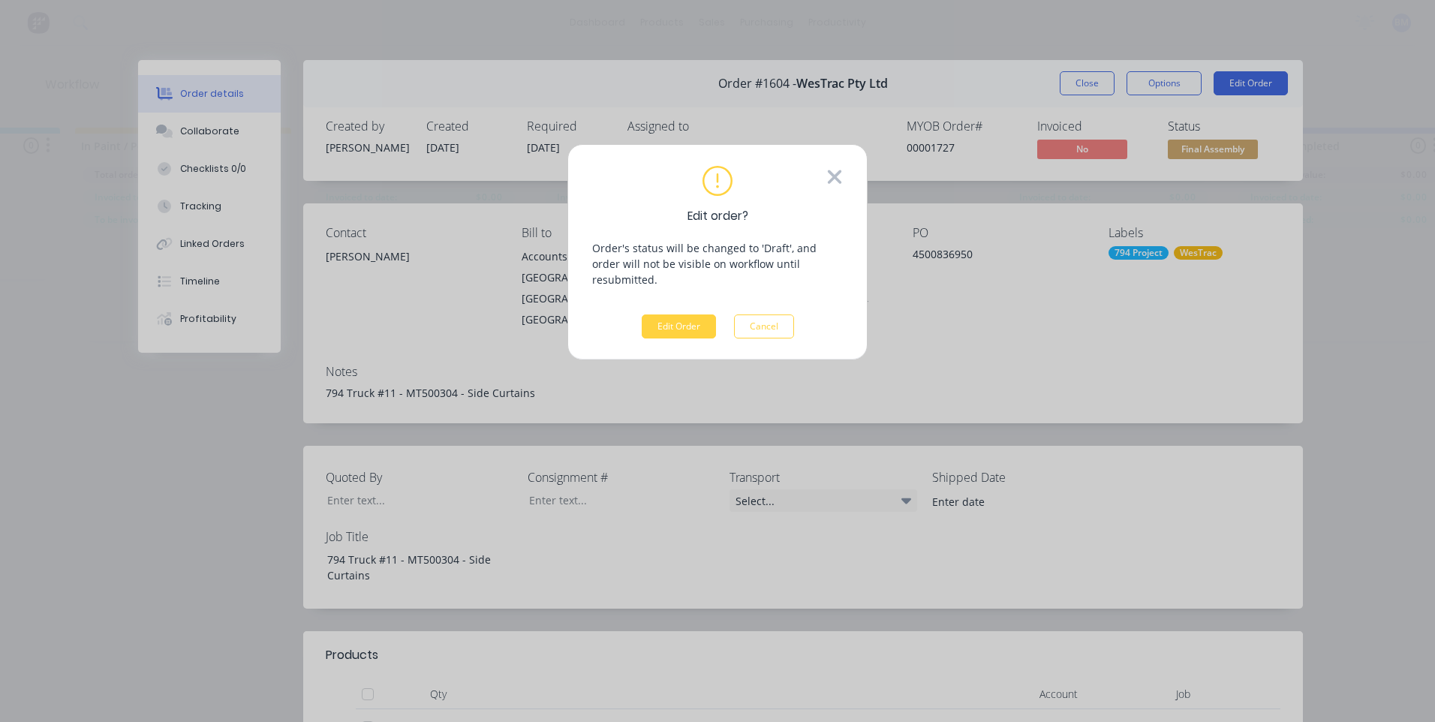
click at [839, 171] on icon at bounding box center [835, 177] width 14 height 14
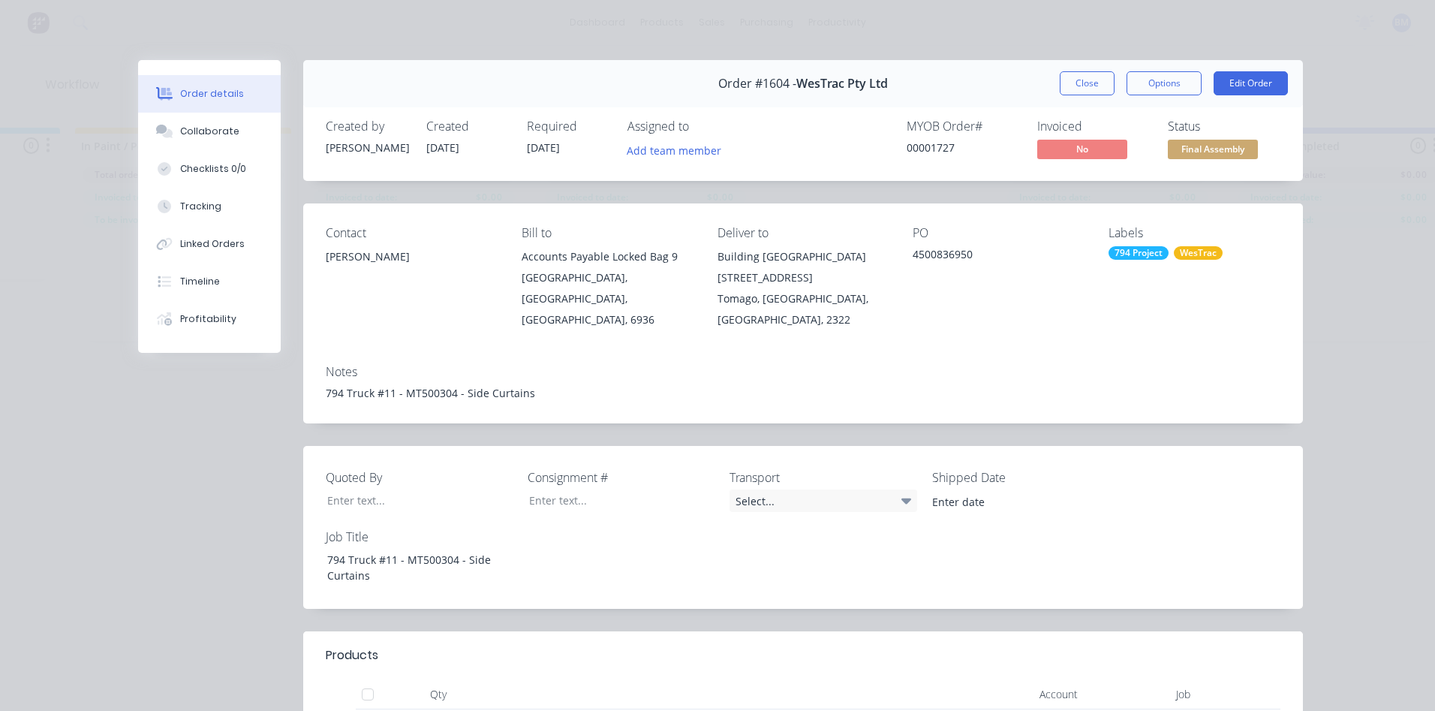
click at [1387, 240] on div "Order details Collaborate Checklists 0/0 Tracking Linked Orders Timeline Profit…" at bounding box center [717, 355] width 1435 height 711
drag, startPoint x: 1083, startPoint y: 80, endPoint x: 1288, endPoint y: 149, distance: 216.0
click at [1083, 80] on button "Close" at bounding box center [1087, 83] width 55 height 24
